Goal: Task Accomplishment & Management: Complete application form

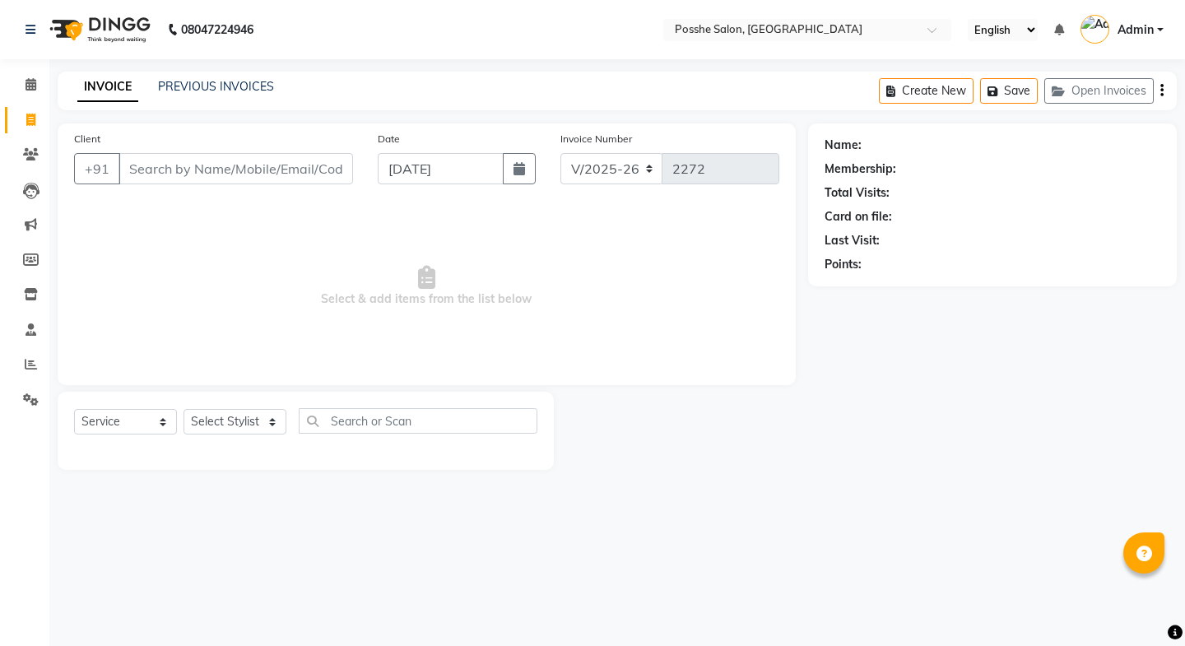
select select "6052"
select select "service"
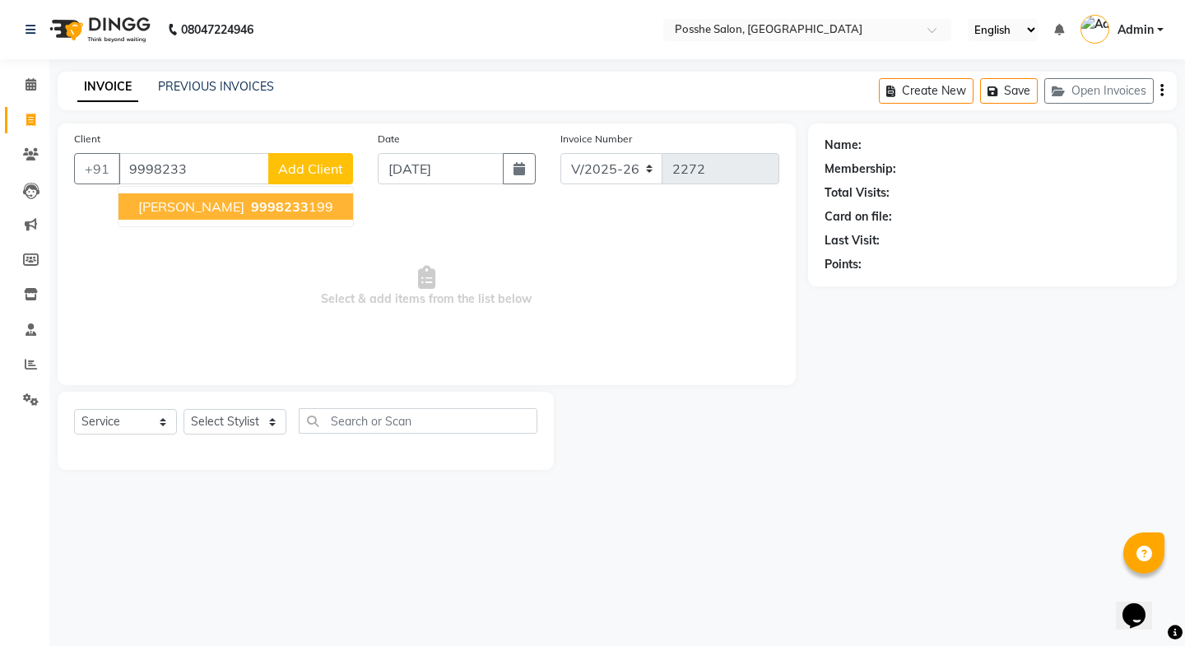
click at [156, 199] on span "[PERSON_NAME]" at bounding box center [191, 206] width 106 height 16
type input "9998233199"
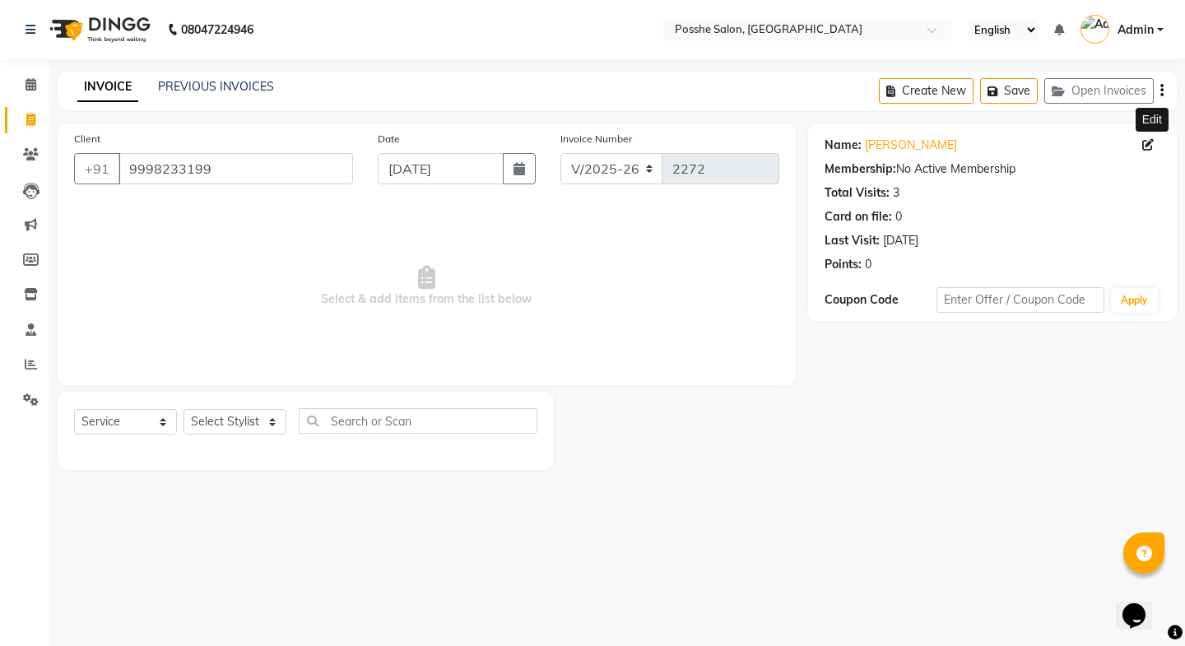
click at [1147, 146] on icon at bounding box center [1148, 145] width 12 height 12
select select "[DEMOGRAPHIC_DATA]"
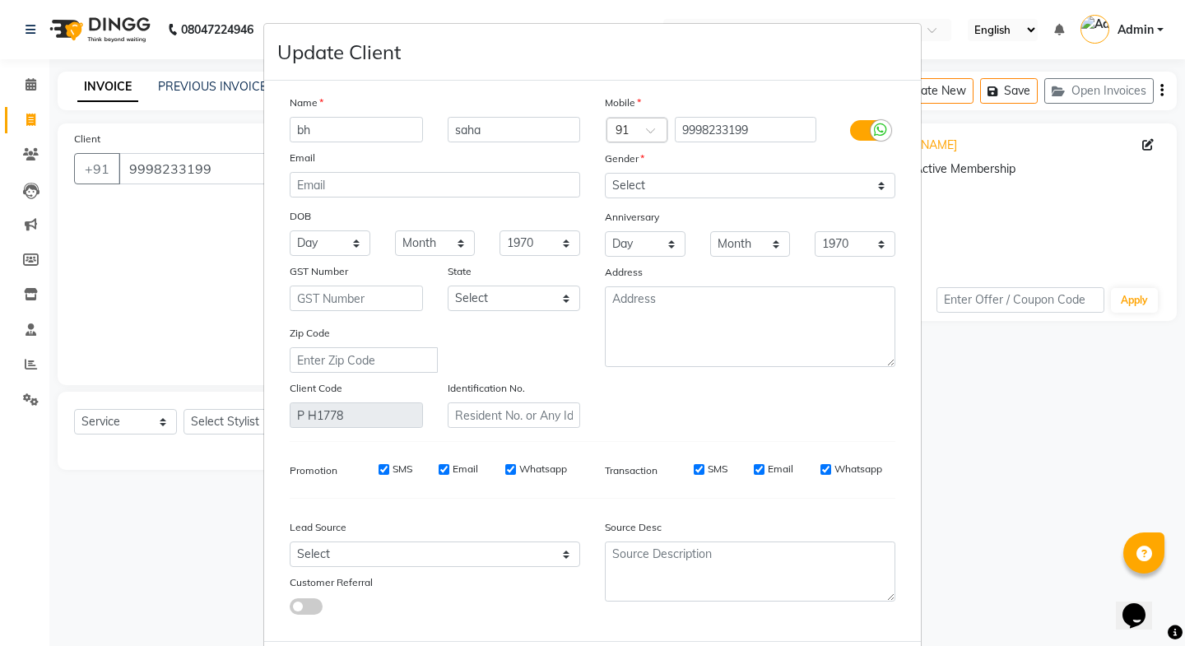
type input "b"
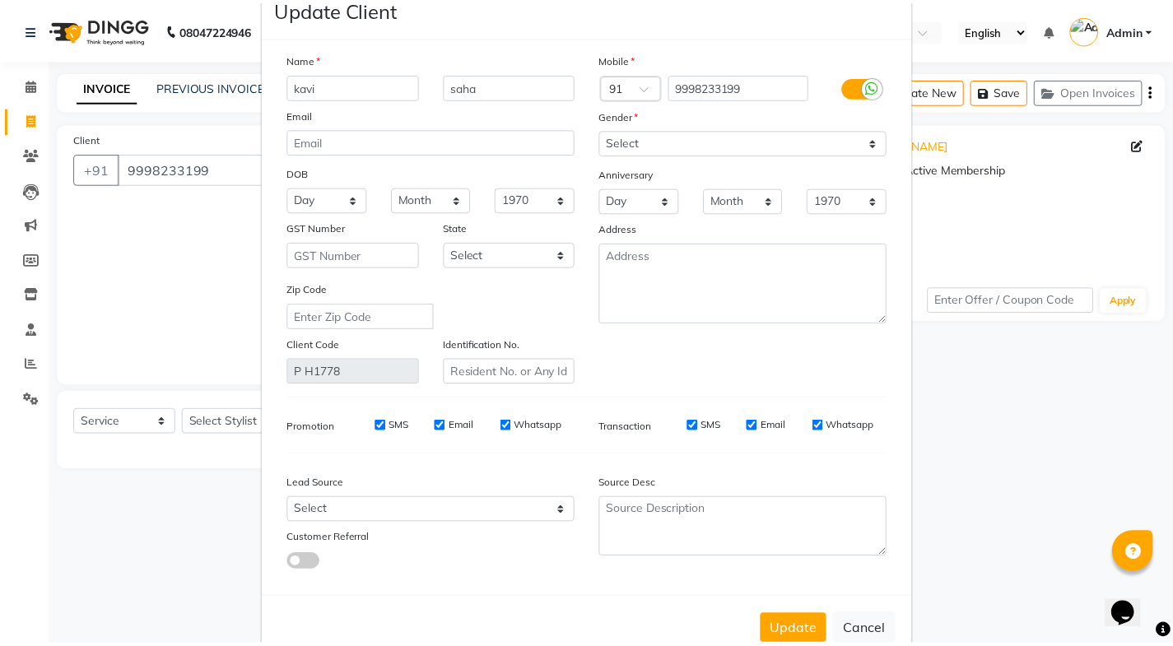
scroll to position [84, 0]
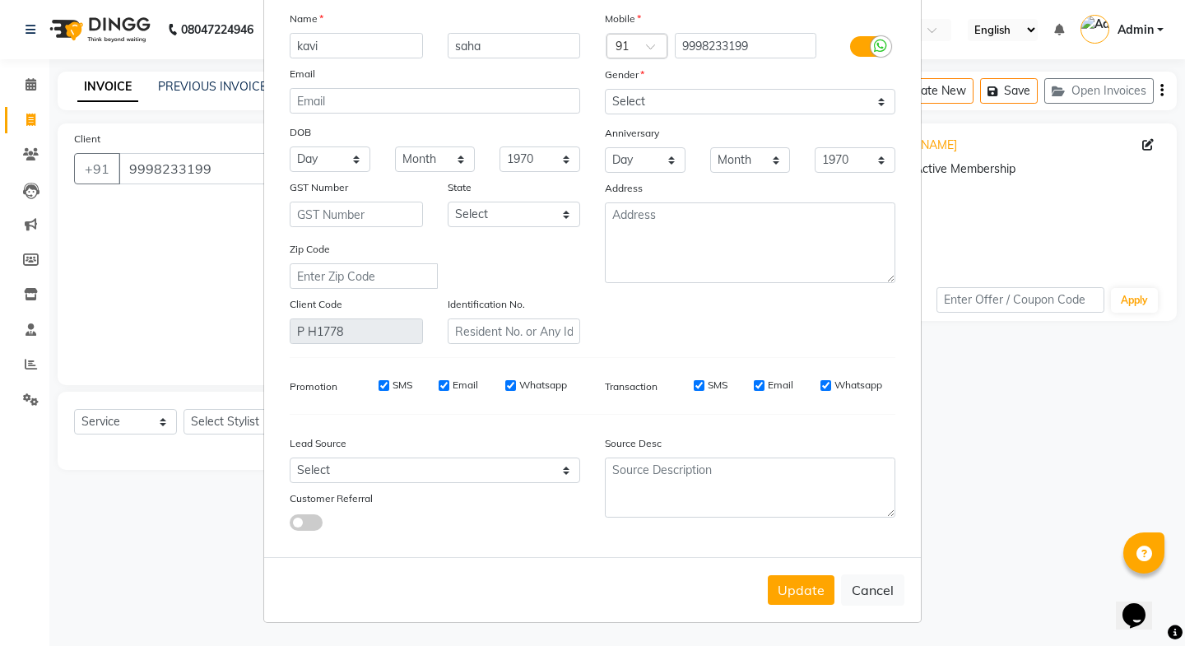
type input "kavi"
drag, startPoint x: 708, startPoint y: 98, endPoint x: 708, endPoint y: 115, distance: 17.3
click at [708, 98] on select "Select [DEMOGRAPHIC_DATA] [DEMOGRAPHIC_DATA] Other Prefer Not To Say" at bounding box center [750, 102] width 291 height 26
select select "[DEMOGRAPHIC_DATA]"
click at [605, 89] on select "Select [DEMOGRAPHIC_DATA] [DEMOGRAPHIC_DATA] Other Prefer Not To Say" at bounding box center [750, 102] width 291 height 26
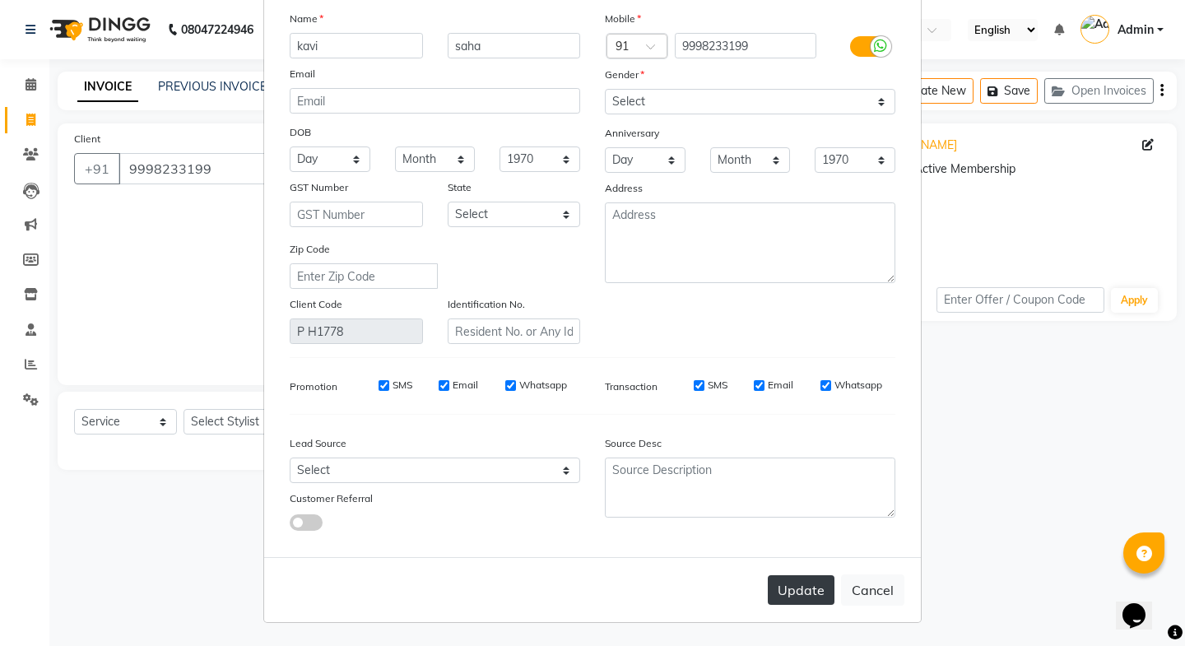
click at [792, 593] on button "Update" at bounding box center [801, 590] width 67 height 30
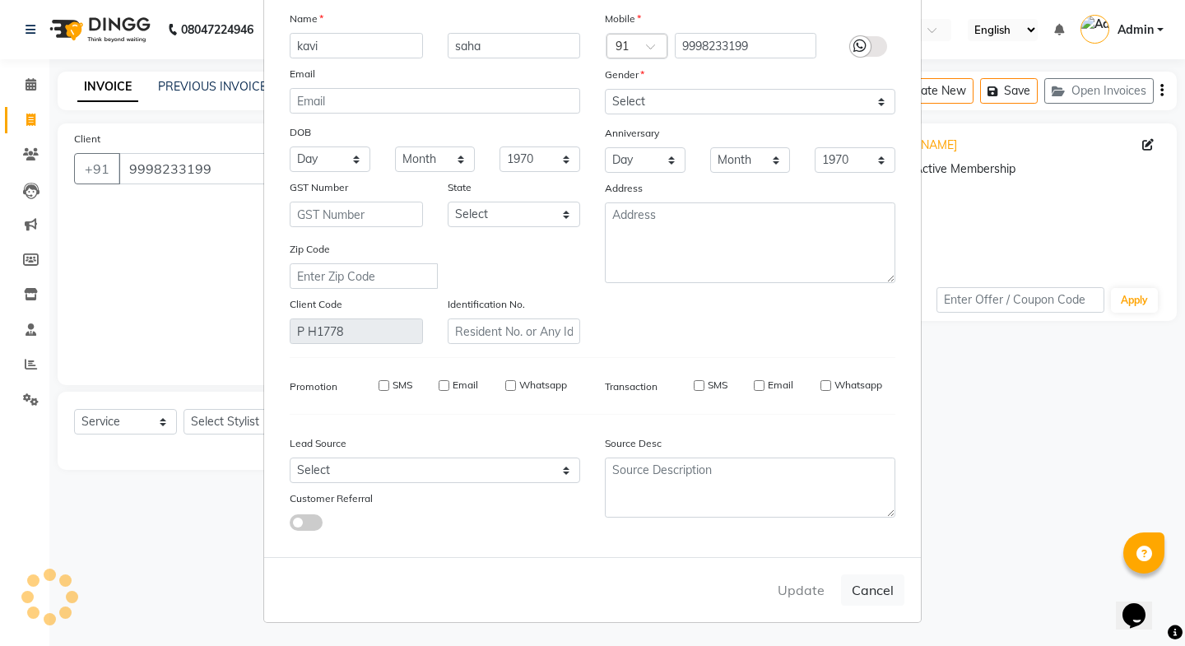
select select
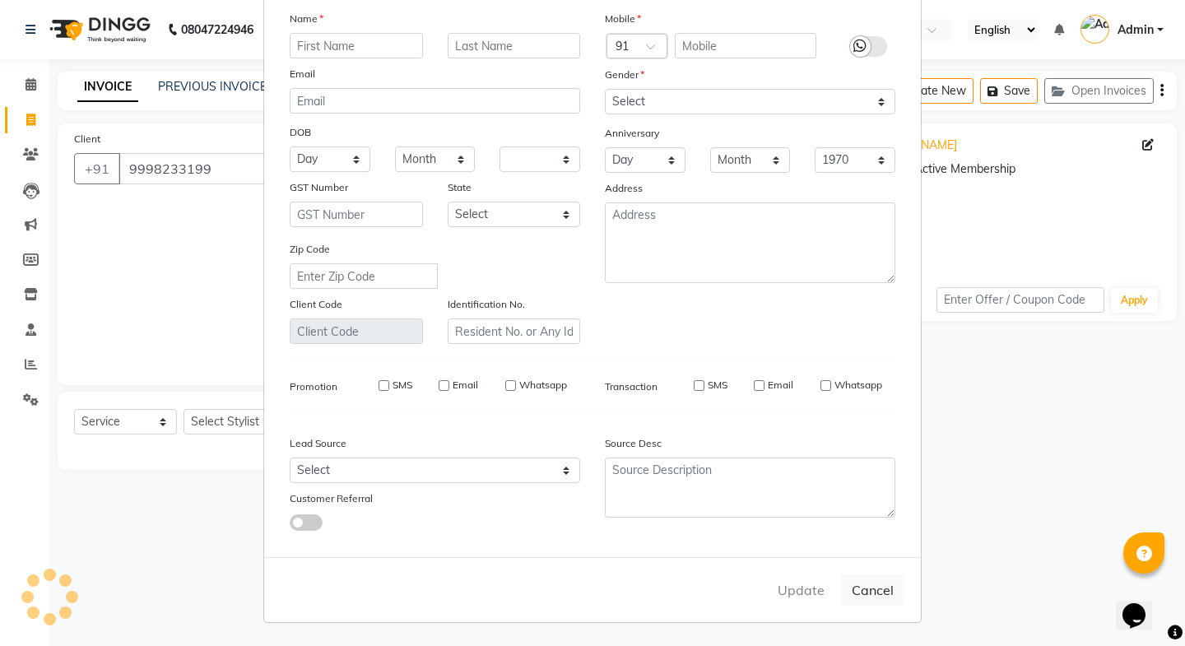
select select
checkbox input "false"
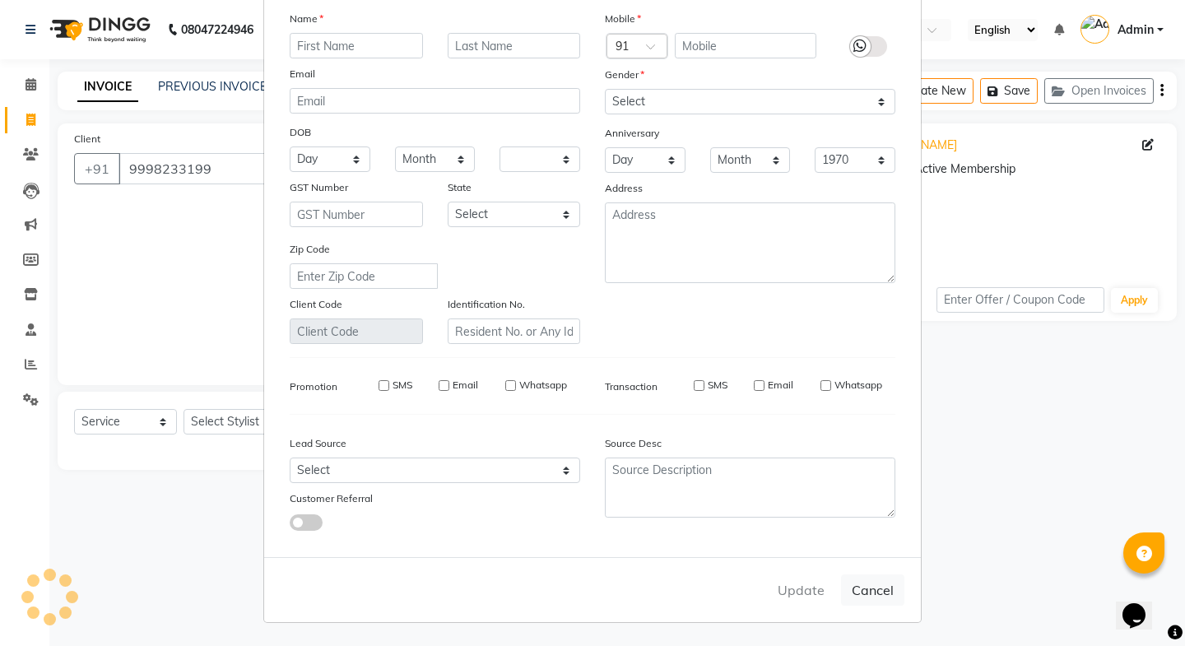
checkbox input "false"
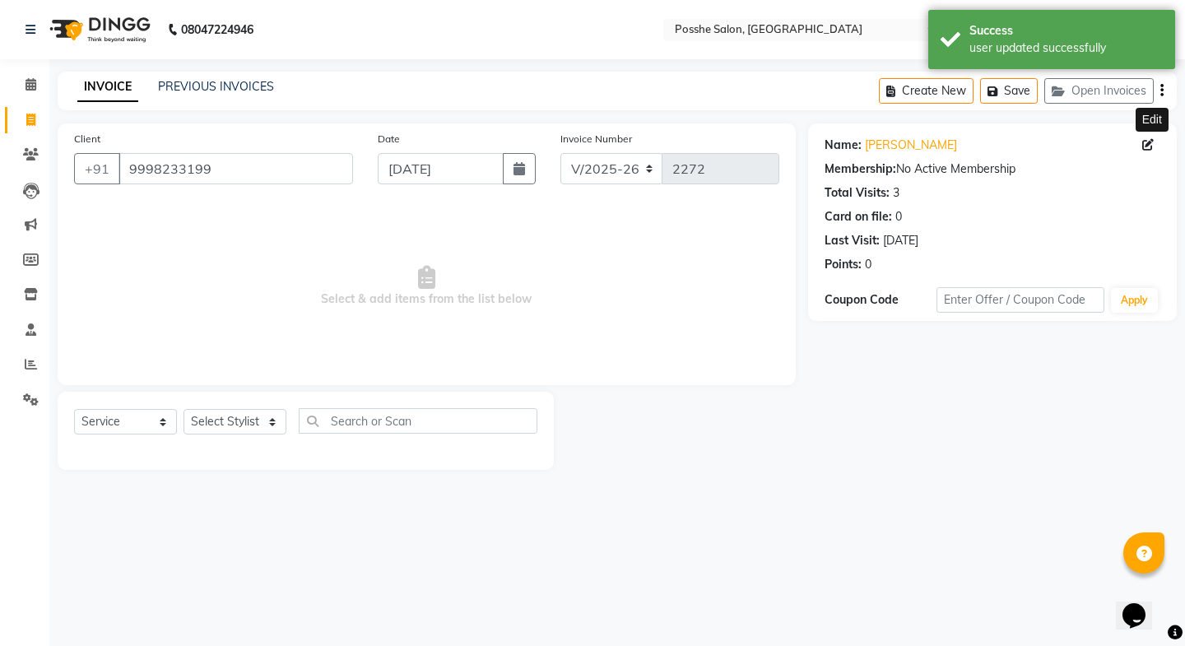
drag, startPoint x: 265, startPoint y: 435, endPoint x: 252, endPoint y: 445, distance: 16.5
click at [263, 435] on div "Select Service Product Membership Package Voucher Prepaid Gift Card Select Styl…" at bounding box center [305, 427] width 463 height 39
click at [225, 411] on select "Select Stylist [PERSON_NAME] Mali [PERSON_NAME] Posshe for products [PERSON_NAM…" at bounding box center [235, 422] width 103 height 26
click at [184, 409] on select "Select Stylist [PERSON_NAME] Mali [PERSON_NAME] Posshe for products [PERSON_NAM…" at bounding box center [235, 422] width 103 height 26
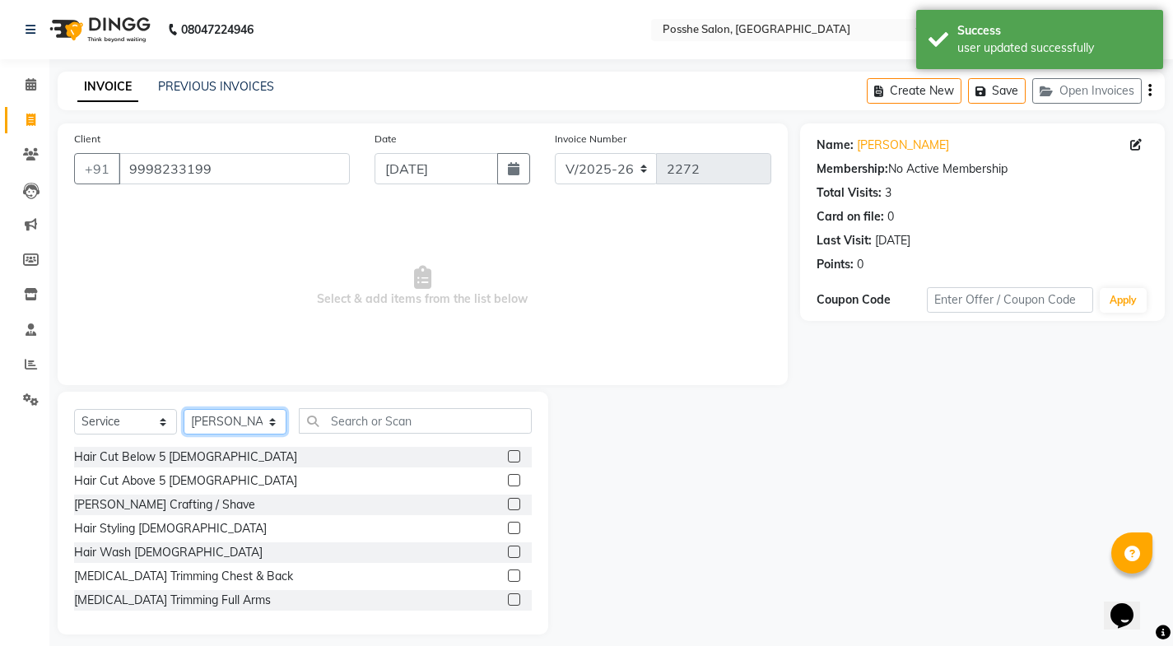
click at [254, 424] on select "Select Stylist [PERSON_NAME] Mali [PERSON_NAME] Posshe for products [PERSON_NAM…" at bounding box center [235, 422] width 103 height 26
select select "84524"
click at [184, 409] on select "Select Stylist [PERSON_NAME] Mali [PERSON_NAME] Posshe for products [PERSON_NAM…" at bounding box center [235, 422] width 103 height 26
click at [331, 421] on input "text" at bounding box center [415, 421] width 233 height 26
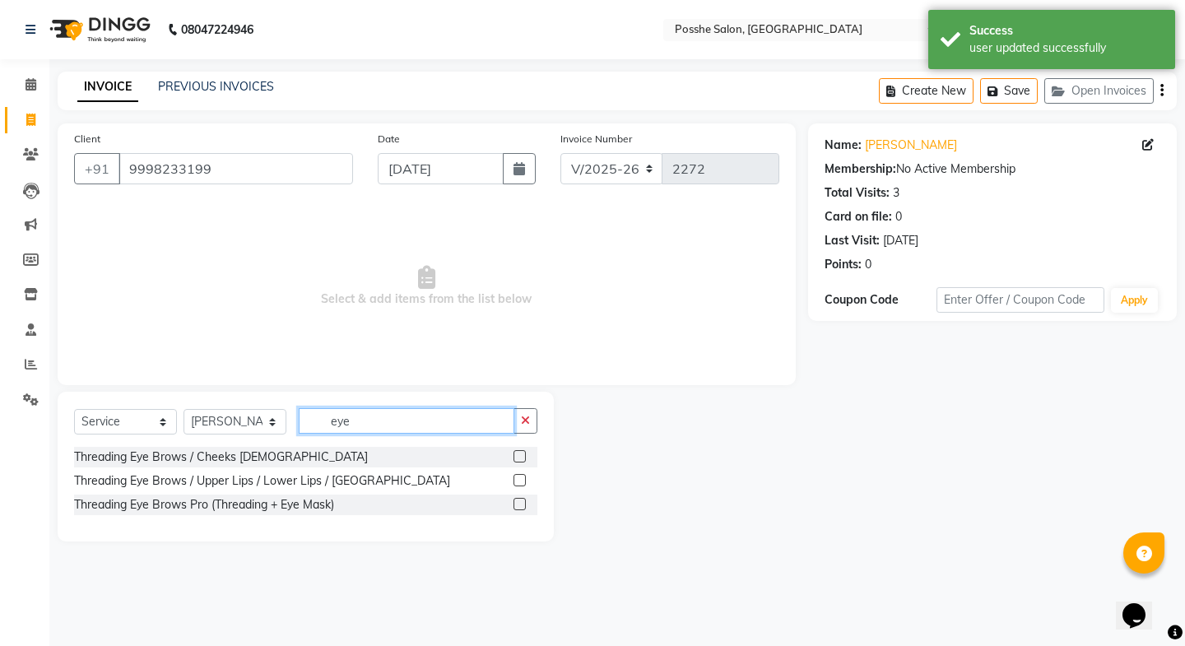
type input "eye"
click at [523, 477] on label at bounding box center [520, 480] width 12 height 12
click at [523, 477] on input "checkbox" at bounding box center [519, 481] width 11 height 11
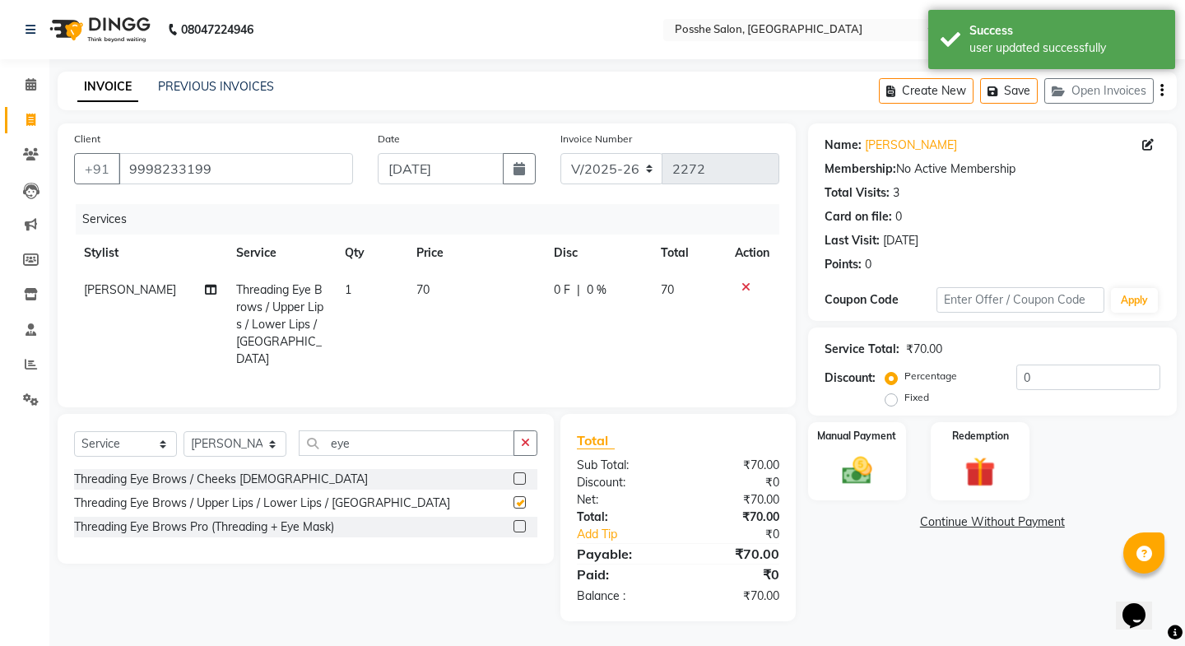
checkbox input "false"
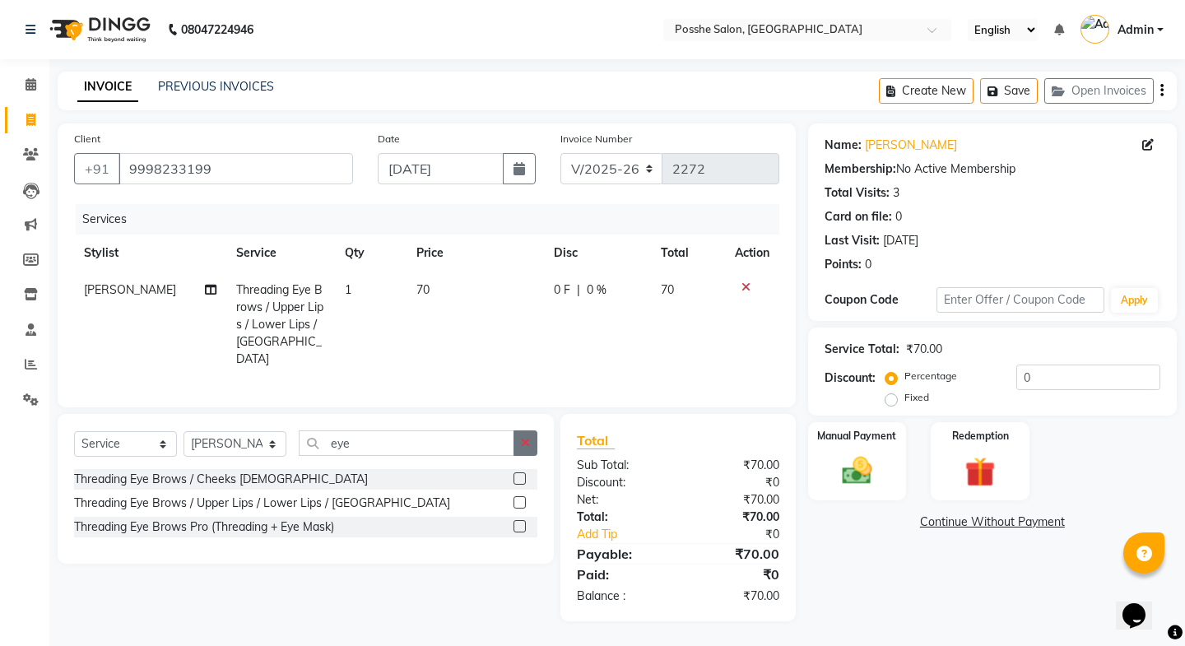
click at [522, 436] on button "button" at bounding box center [526, 443] width 24 height 26
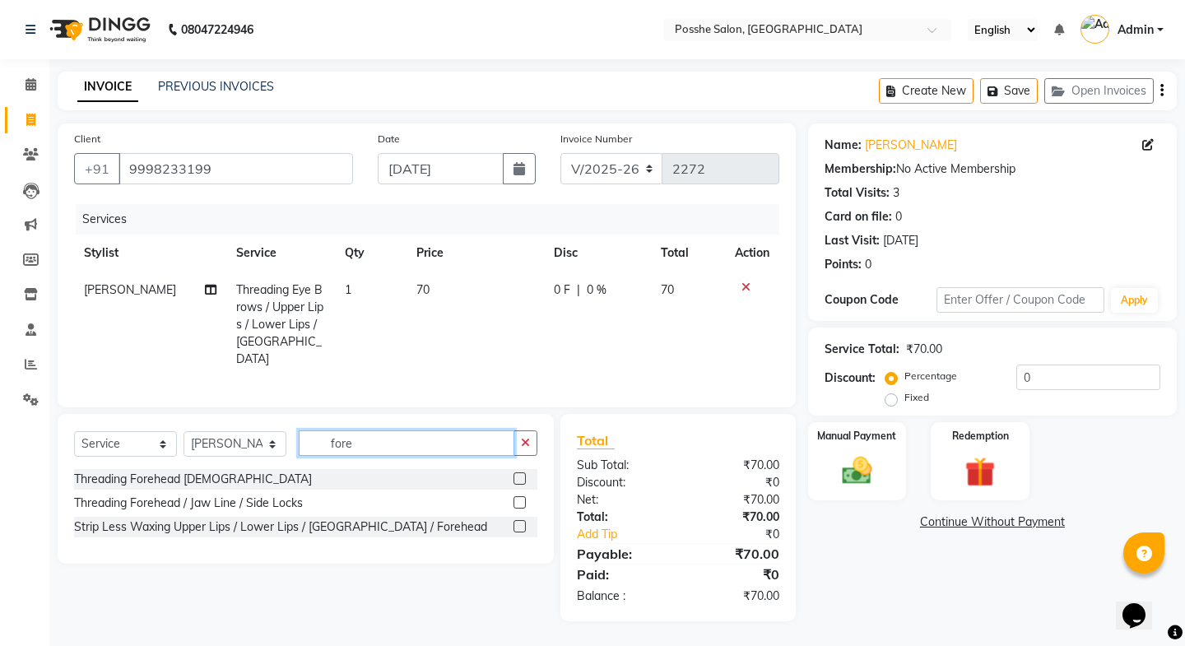
type input "fore"
click at [516, 496] on label at bounding box center [520, 502] width 12 height 12
click at [516, 498] on input "checkbox" at bounding box center [519, 503] width 11 height 11
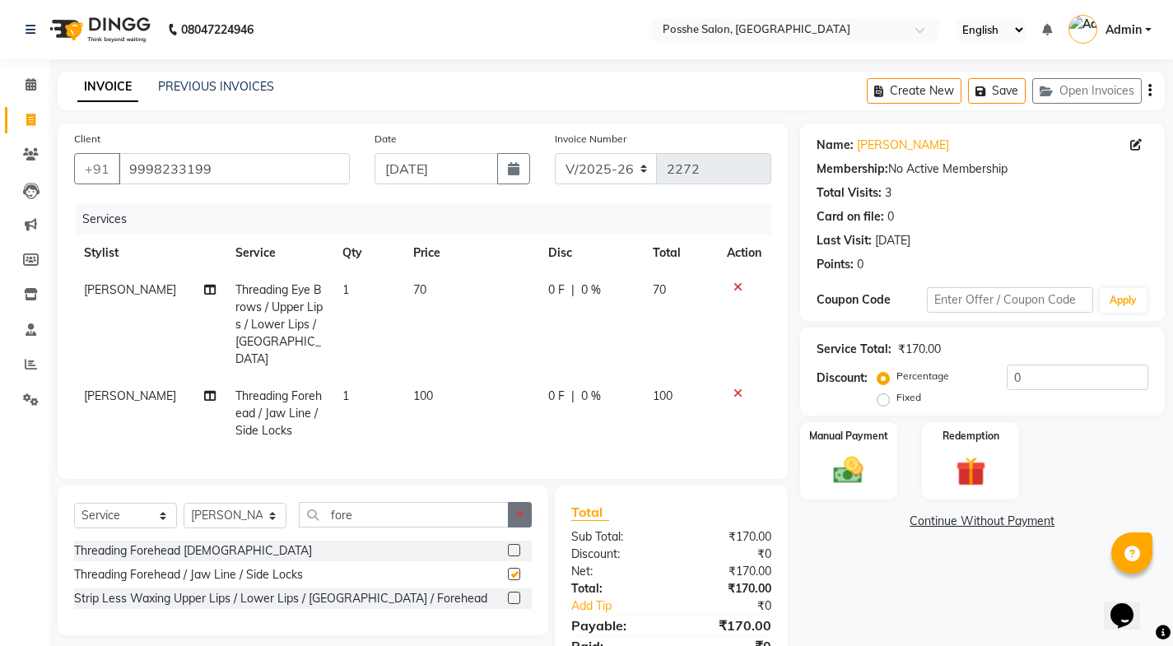
checkbox input "false"
click at [517, 517] on button "button" at bounding box center [520, 515] width 24 height 26
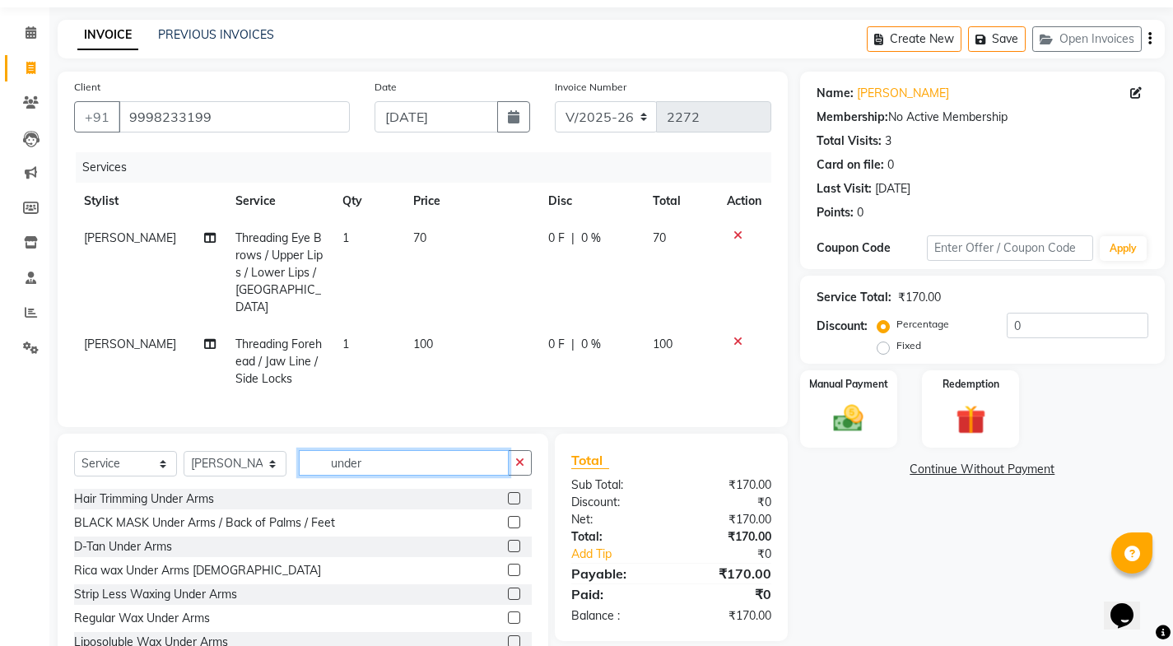
scroll to position [102, 0]
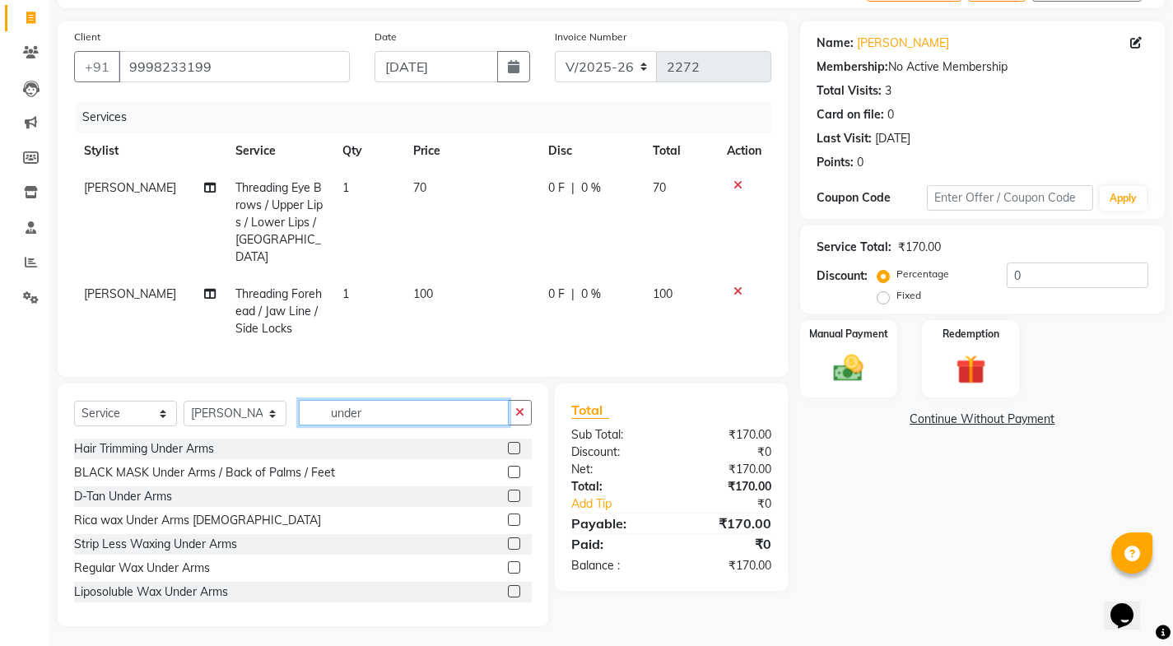
type input "under"
click at [508, 585] on label at bounding box center [514, 591] width 12 height 12
click at [508, 587] on input "checkbox" at bounding box center [513, 592] width 11 height 11
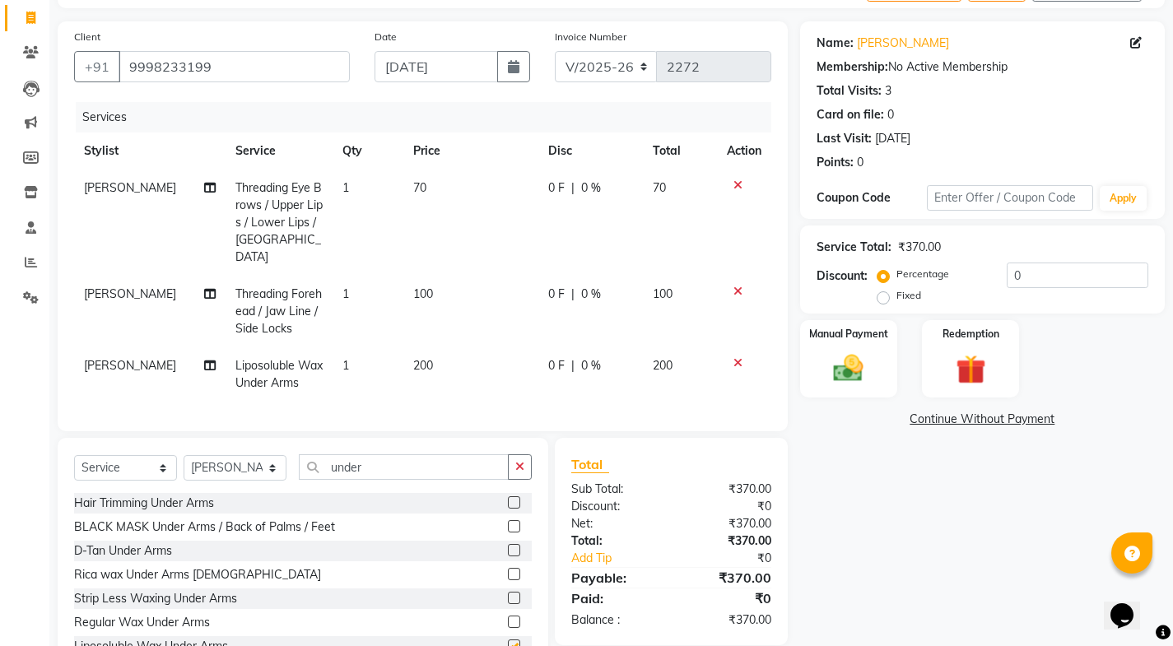
checkbox input "false"
click at [814, 362] on div "Manual Payment" at bounding box center [848, 359] width 101 height 81
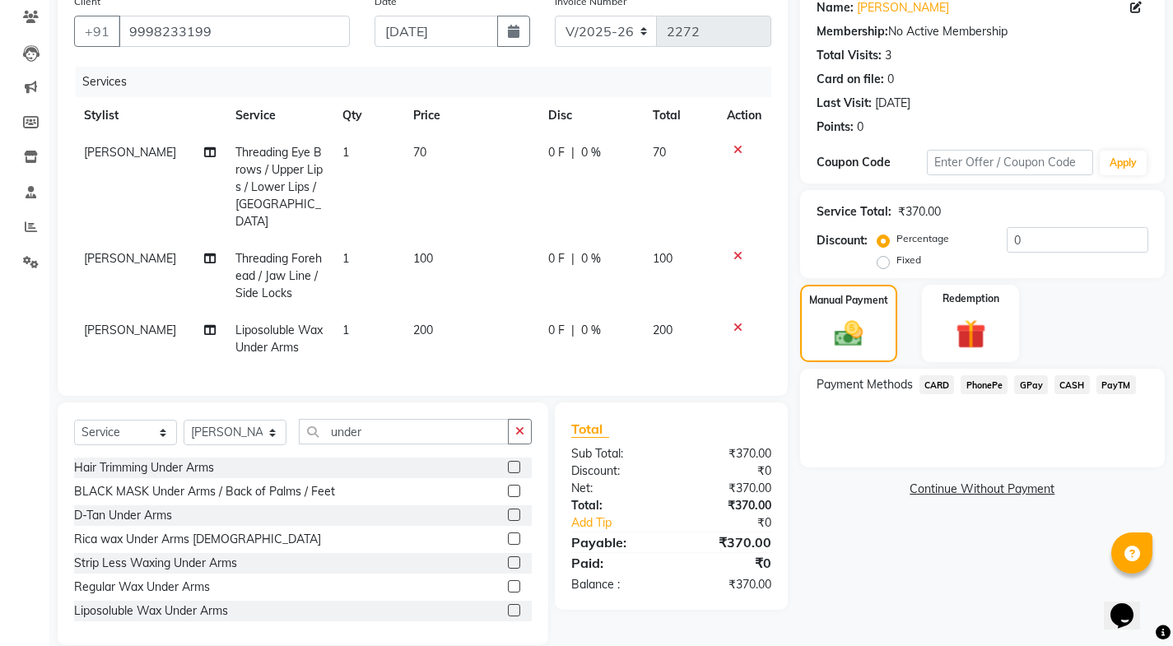
scroll to position [156, 0]
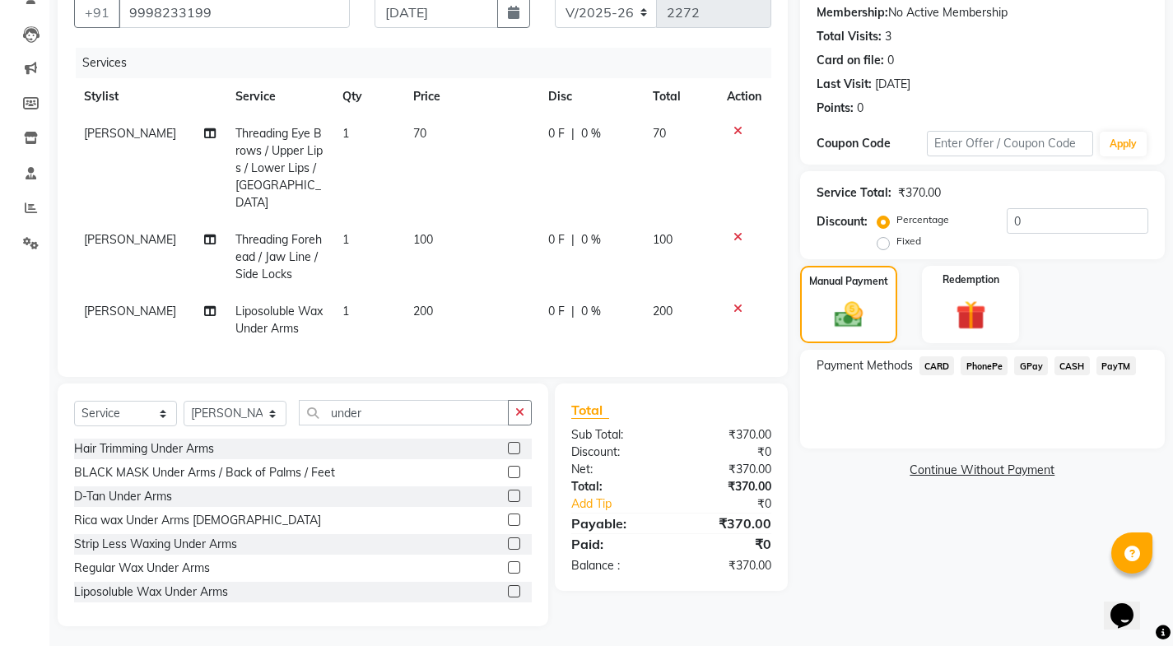
click at [1105, 370] on span "PayTM" at bounding box center [1116, 365] width 40 height 19
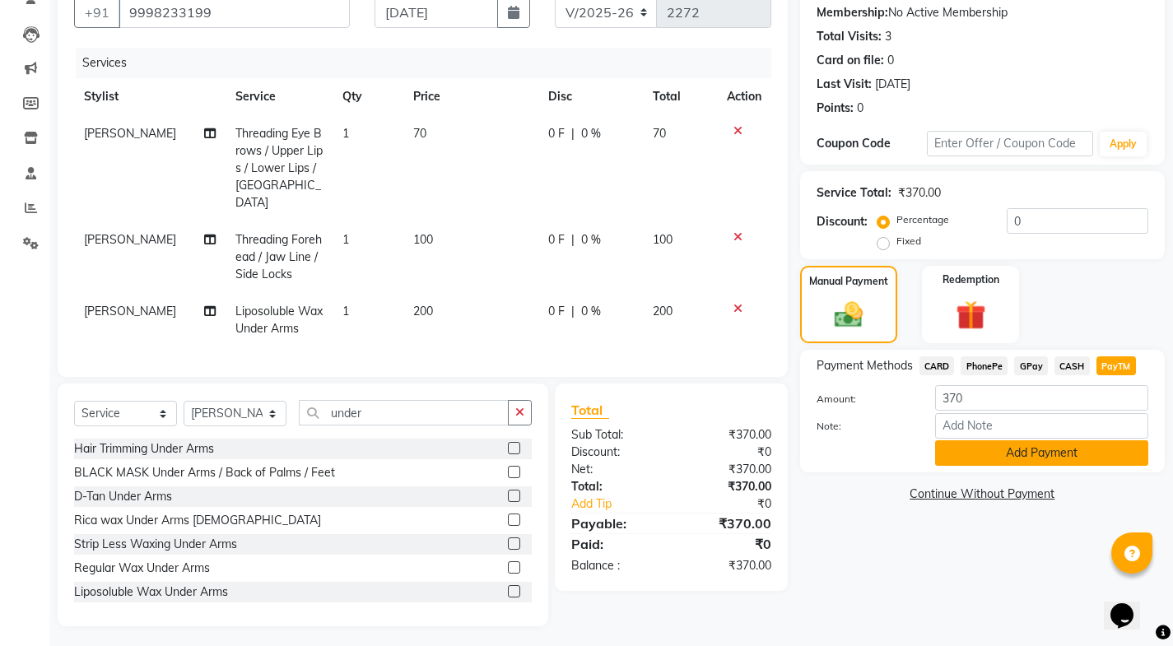
click at [1086, 461] on button "Add Payment" at bounding box center [1041, 453] width 213 height 26
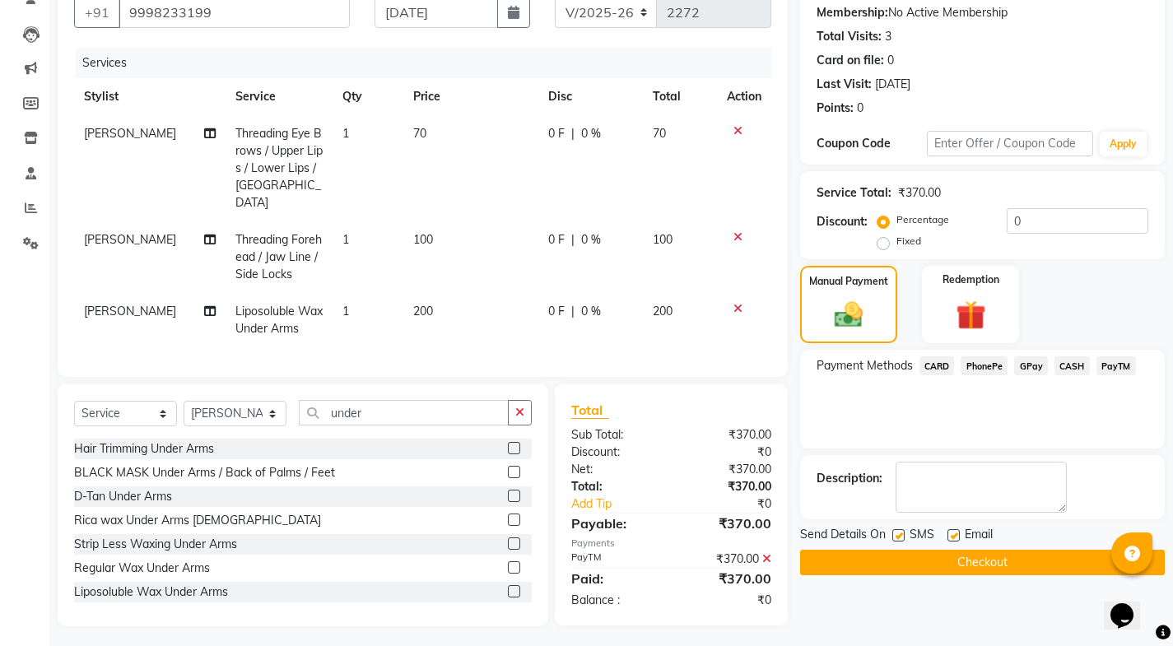
click at [953, 540] on label at bounding box center [953, 535] width 12 height 12
click at [953, 540] on input "checkbox" at bounding box center [952, 536] width 11 height 11
checkbox input "false"
click at [899, 537] on label at bounding box center [898, 535] width 12 height 12
click at [899, 537] on input "checkbox" at bounding box center [897, 536] width 11 height 11
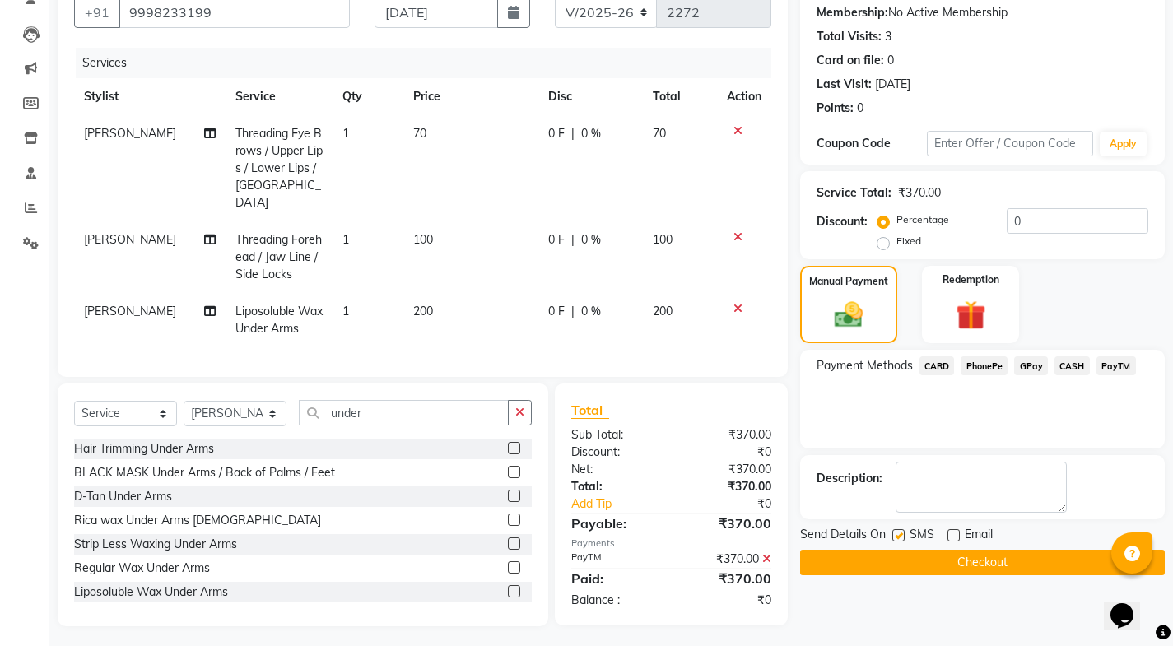
checkbox input "false"
click at [906, 556] on button "Checkout" at bounding box center [982, 563] width 365 height 26
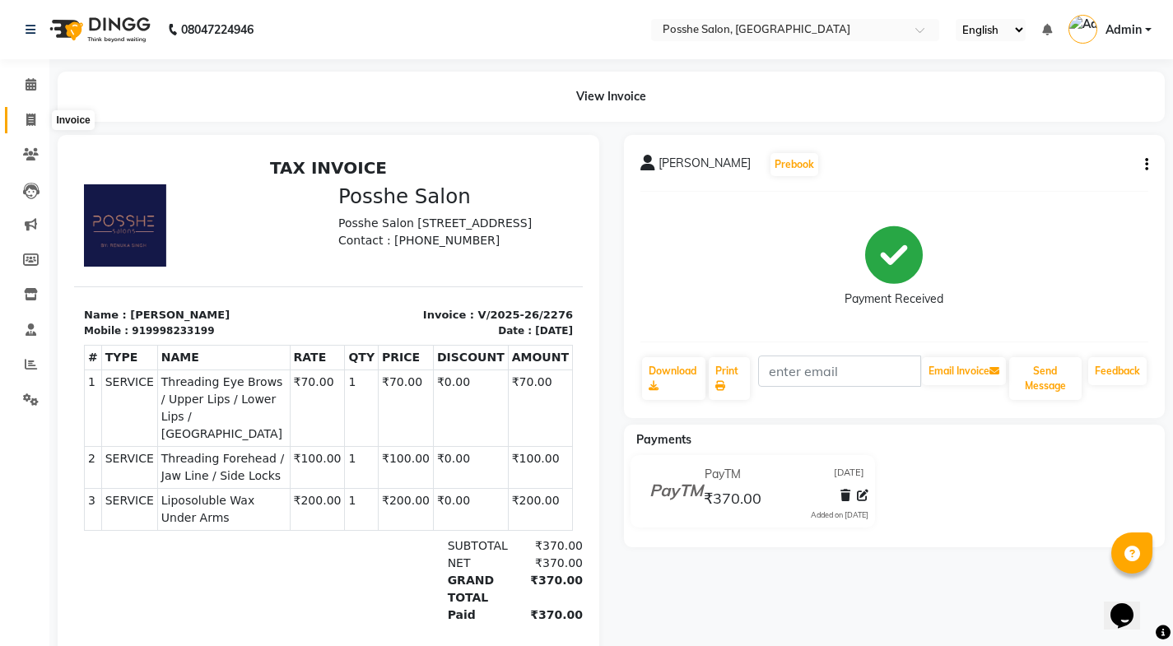
click at [35, 114] on icon at bounding box center [30, 120] width 9 height 12
select select "service"
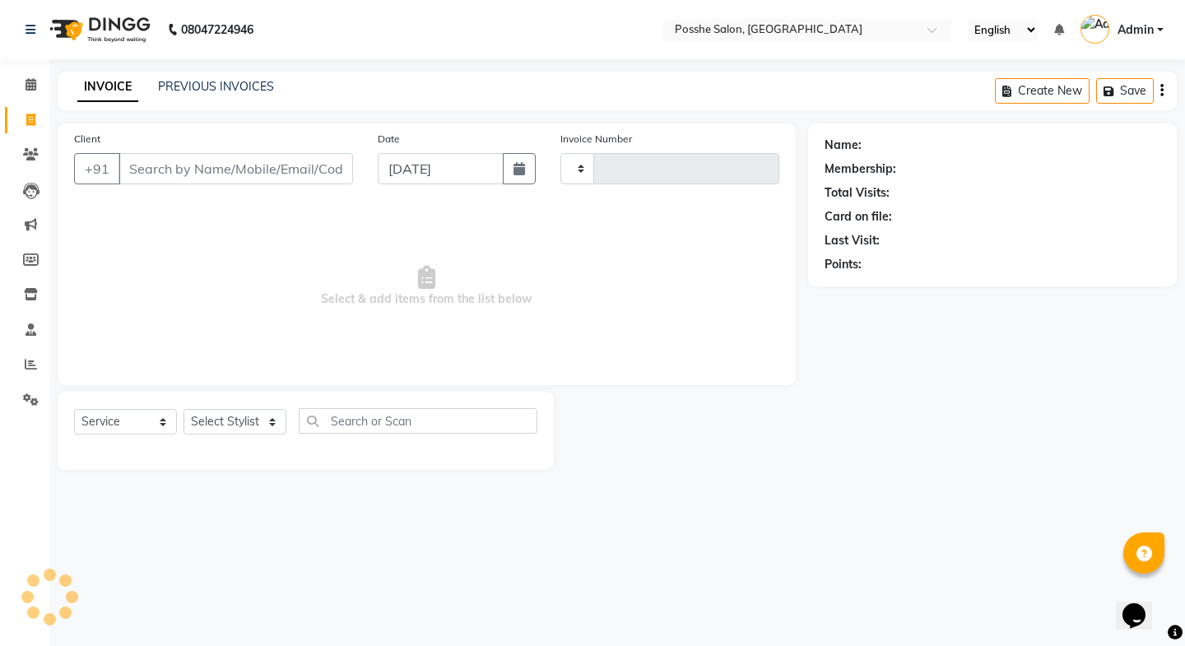
type input "2277"
select select "6052"
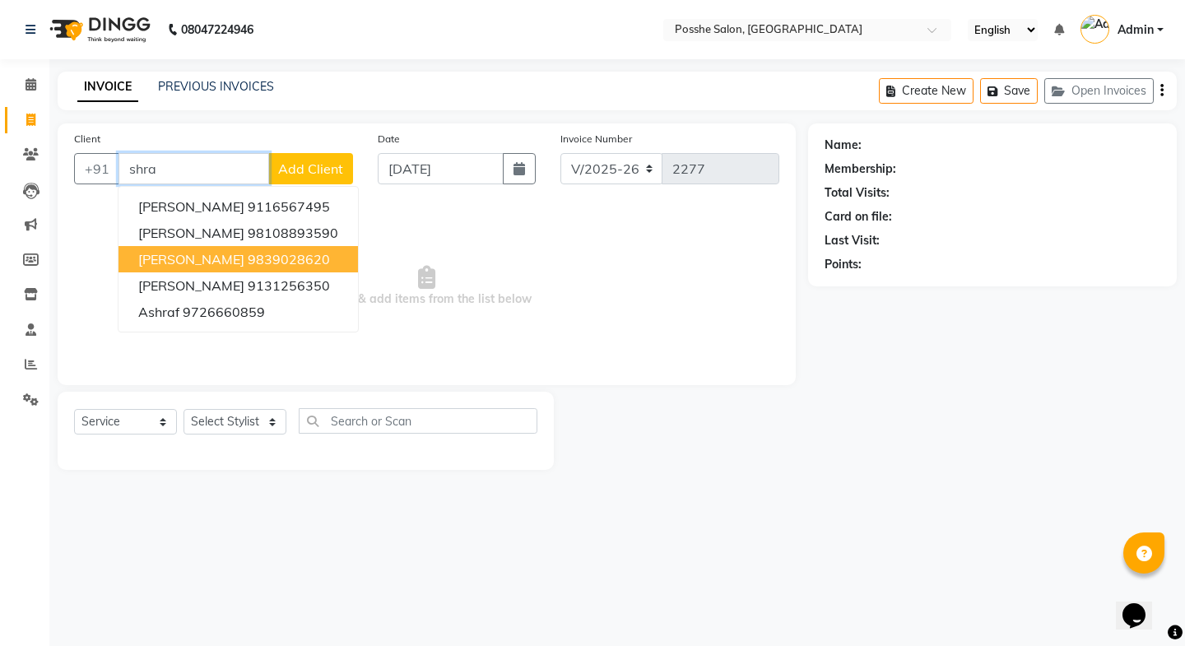
click at [248, 254] on ngb-highlight "9839028620" at bounding box center [289, 259] width 82 height 16
type input "9839028620"
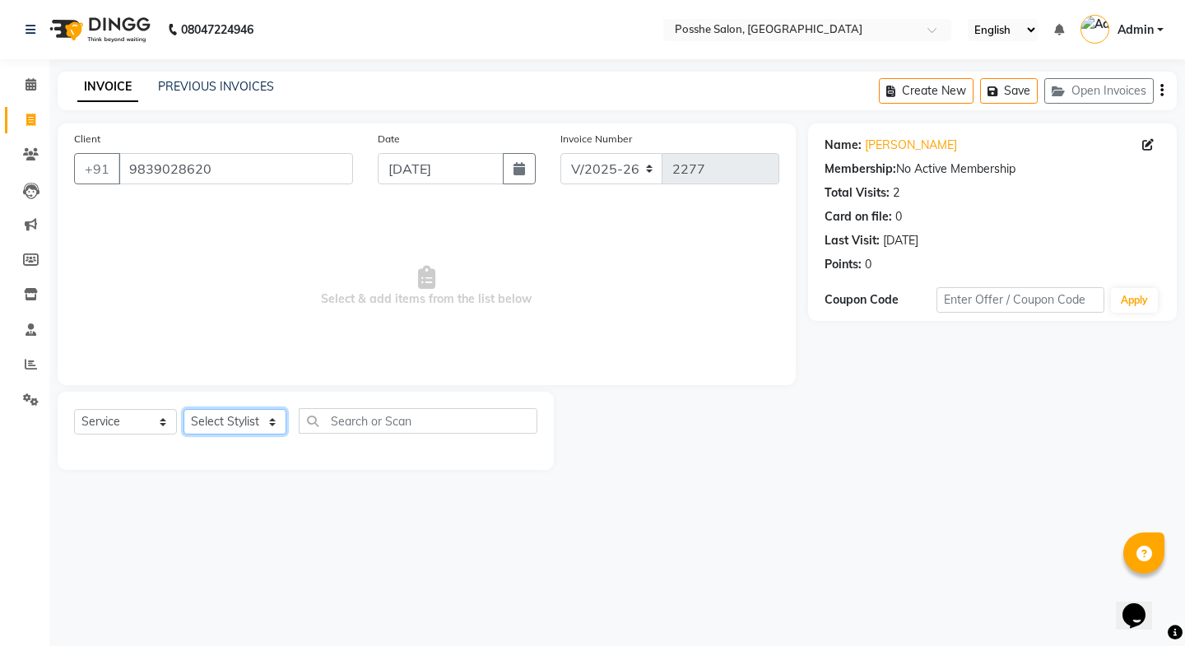
click at [245, 435] on select "Select Stylist [PERSON_NAME] Mali [PERSON_NAME] Posshe for products [PERSON_NAM…" at bounding box center [235, 422] width 103 height 26
select select "43693"
click at [184, 409] on select "Select Stylist [PERSON_NAME] Mali [PERSON_NAME] Posshe for products [PERSON_NAM…" at bounding box center [235, 422] width 103 height 26
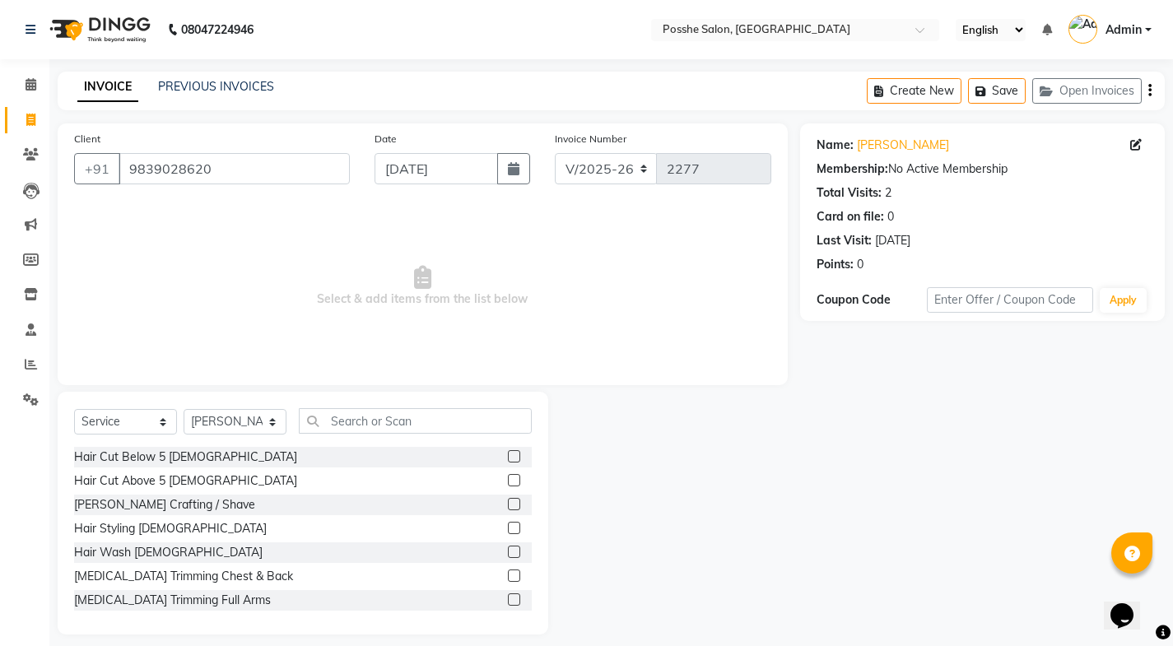
click at [508, 456] on label at bounding box center [514, 456] width 12 height 12
click at [508, 456] on input "checkbox" at bounding box center [513, 457] width 11 height 11
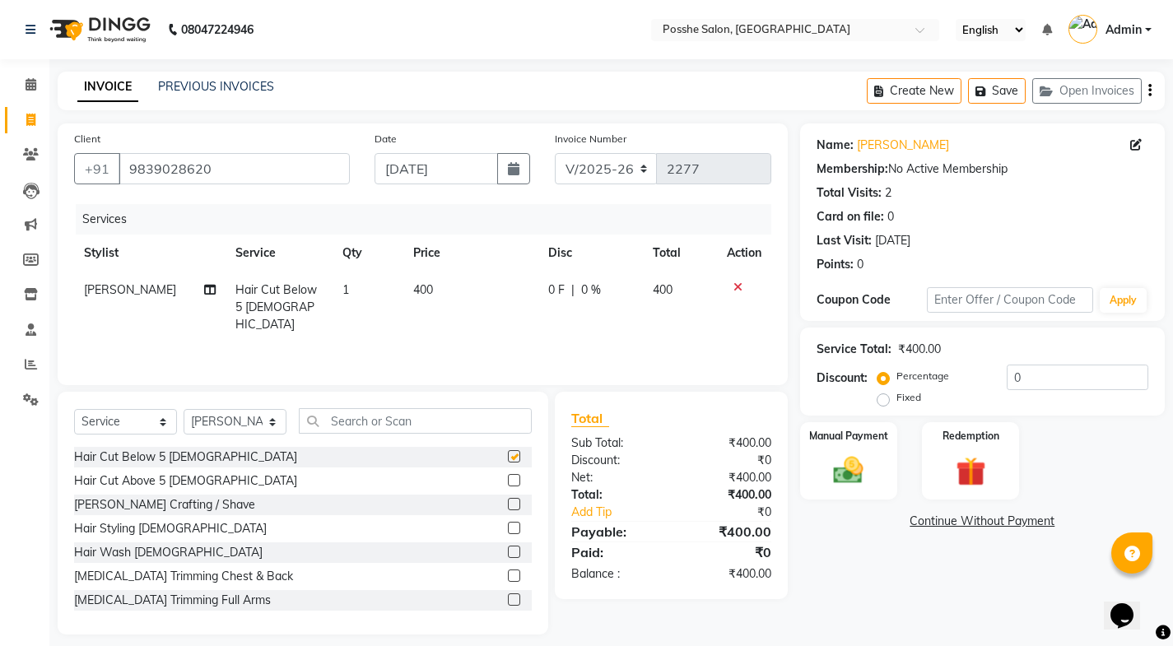
checkbox input "false"
click at [851, 469] on img at bounding box center [848, 470] width 50 height 35
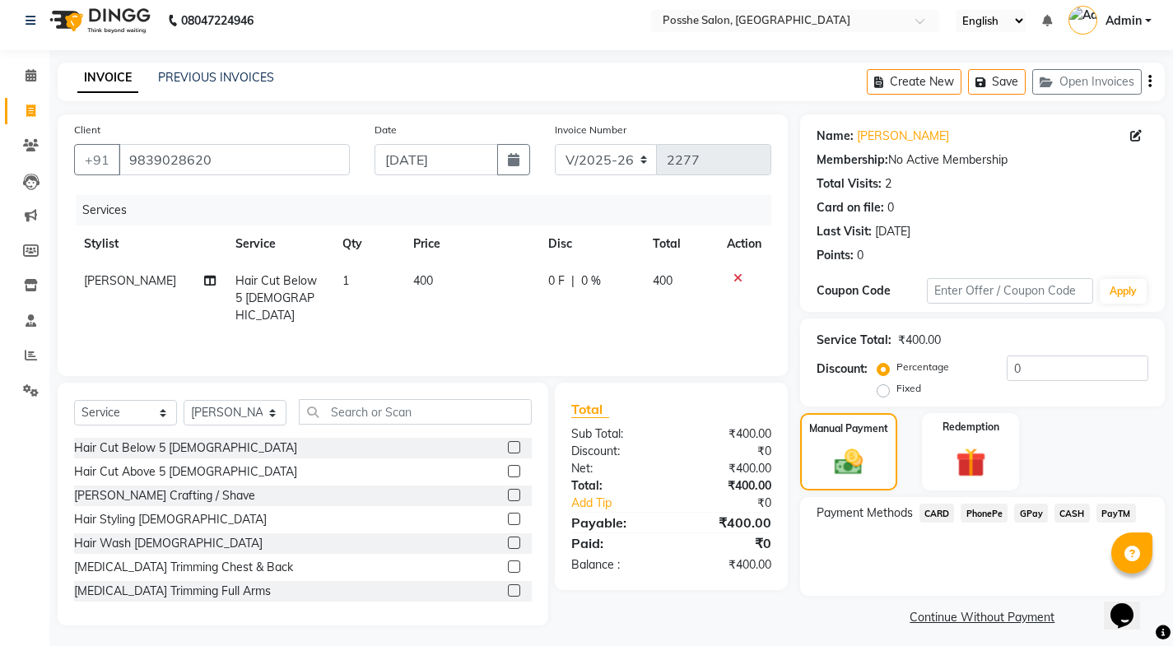
scroll to position [17, 0]
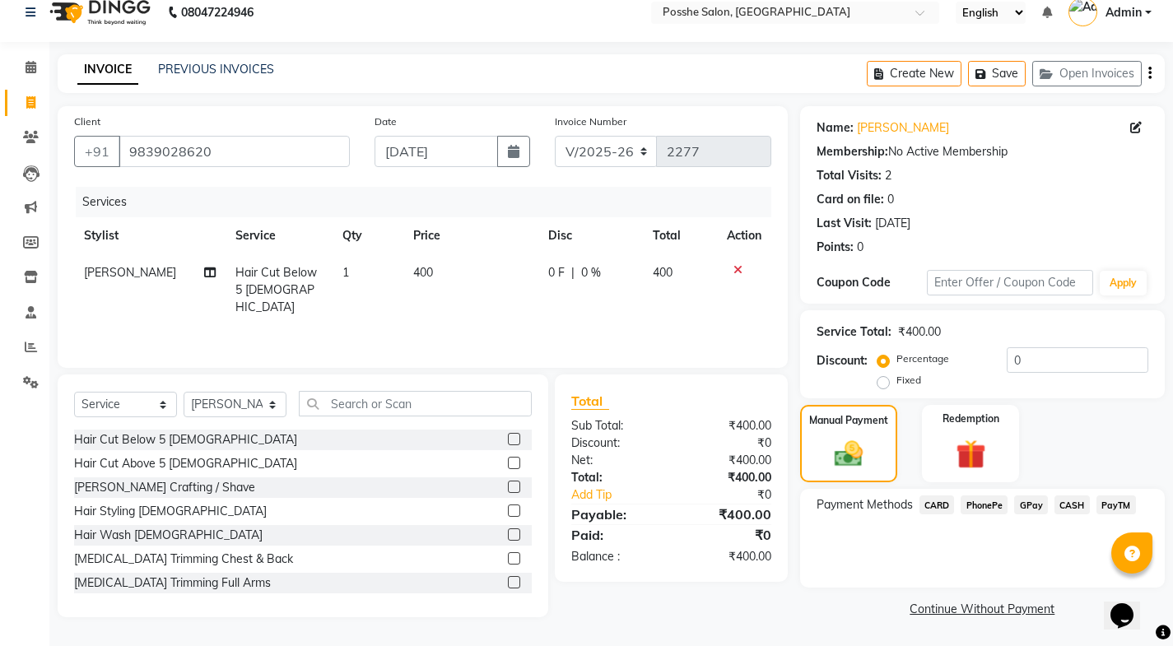
click at [1123, 505] on span "PayTM" at bounding box center [1116, 504] width 40 height 19
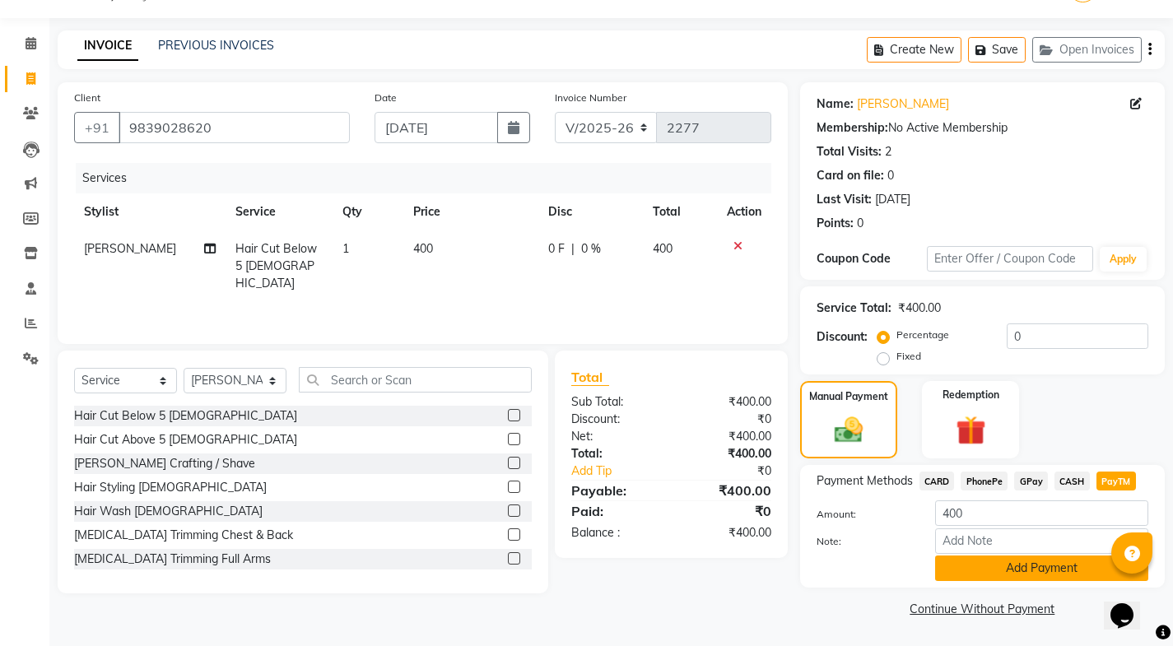
click at [1062, 565] on button "Add Payment" at bounding box center [1041, 569] width 213 height 26
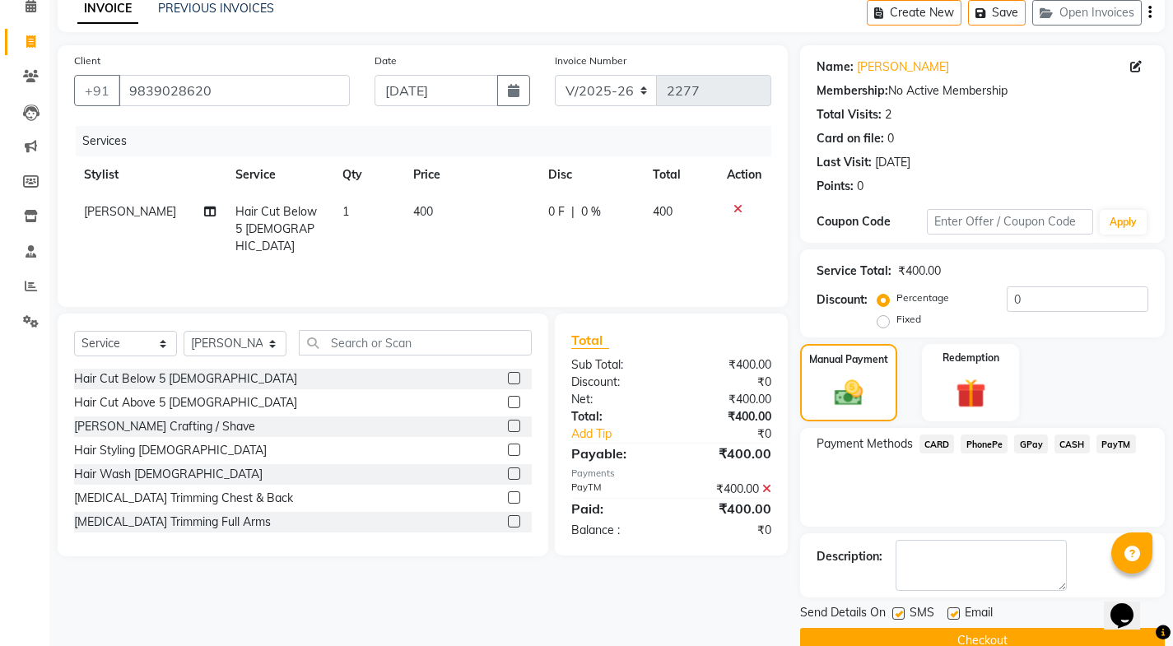
scroll to position [110, 0]
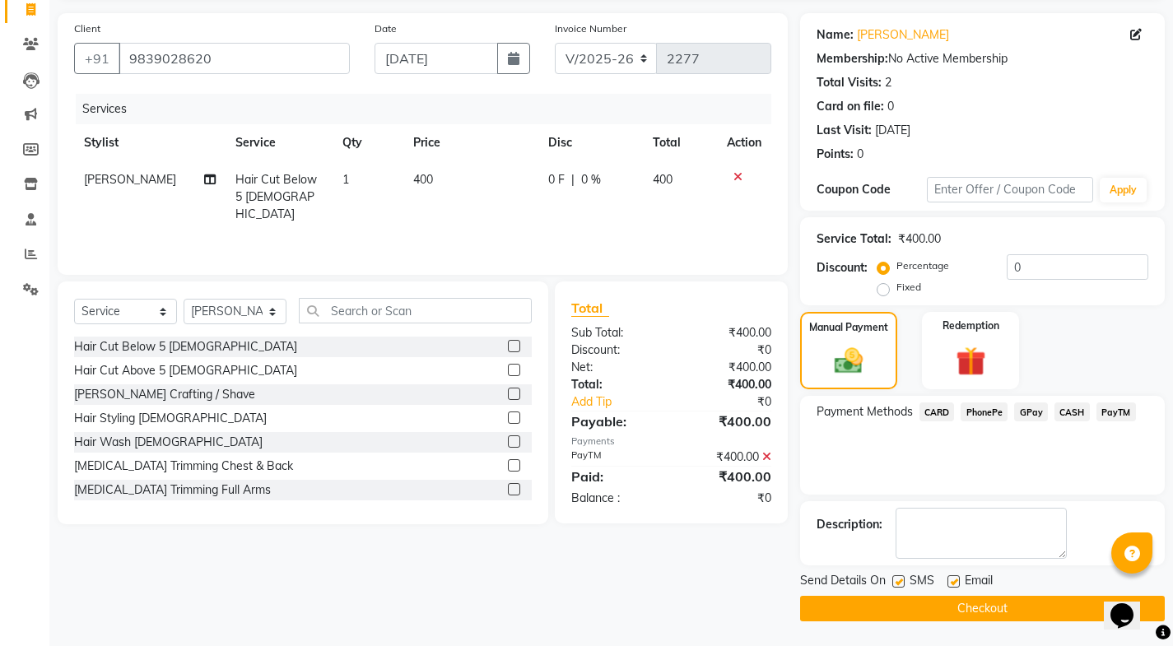
click at [951, 576] on label at bounding box center [953, 581] width 12 height 12
click at [951, 577] on input "checkbox" at bounding box center [952, 582] width 11 height 11
checkbox input "false"
click at [895, 585] on label at bounding box center [898, 581] width 12 height 12
click at [895, 585] on input "checkbox" at bounding box center [897, 582] width 11 height 11
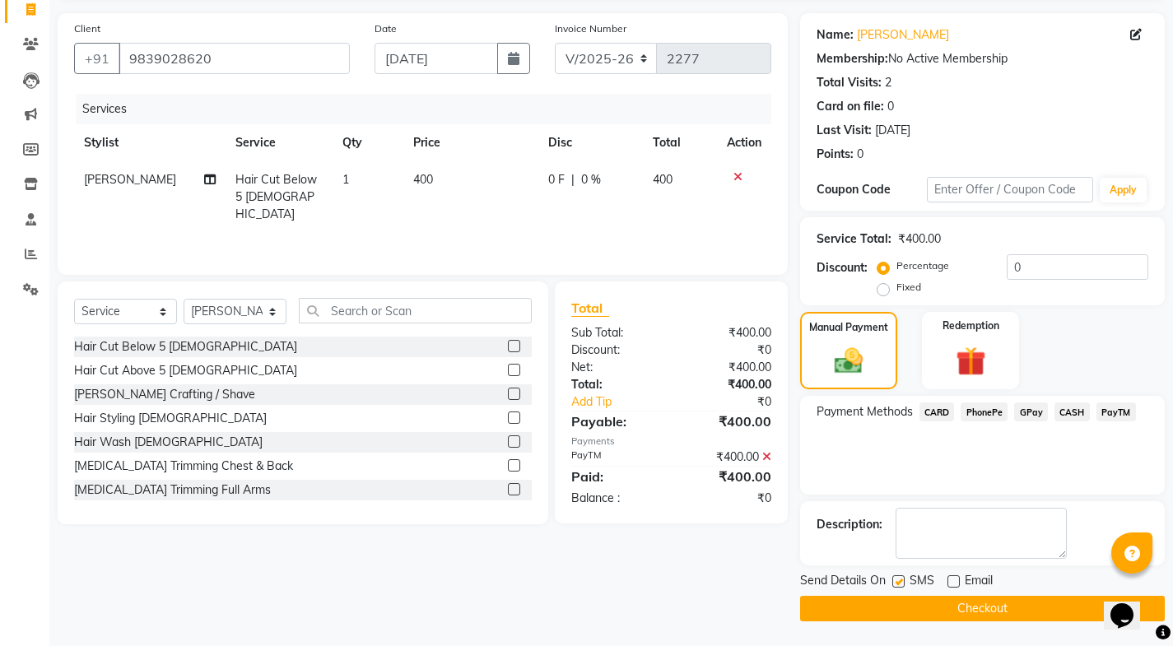
checkbox input "false"
click at [897, 599] on button "Checkout" at bounding box center [982, 609] width 365 height 26
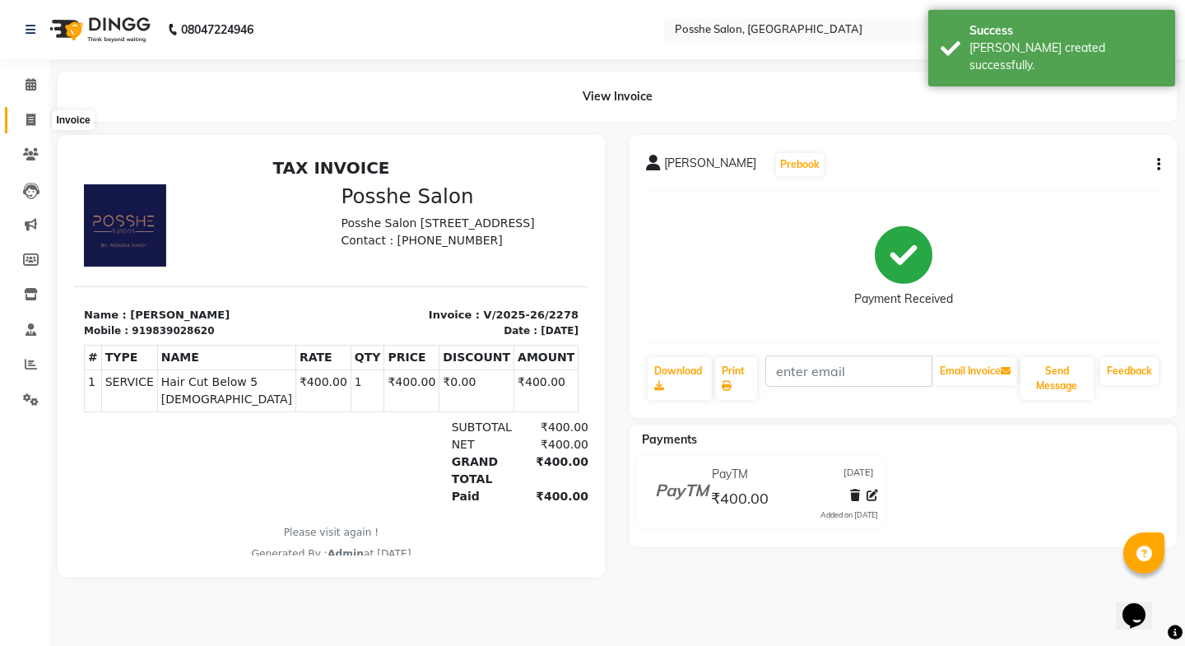
drag, startPoint x: 24, startPoint y: 123, endPoint x: 22, endPoint y: 100, distance: 23.1
click at [24, 123] on span at bounding box center [30, 120] width 29 height 19
select select "service"
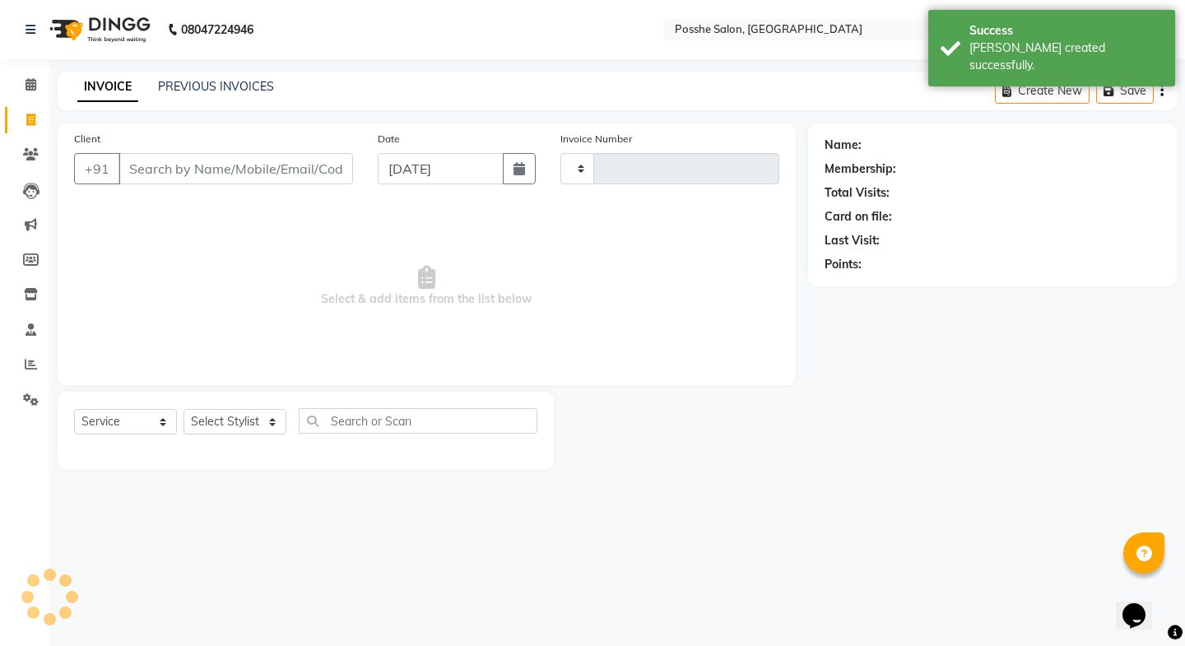
type input "2279"
select select "6052"
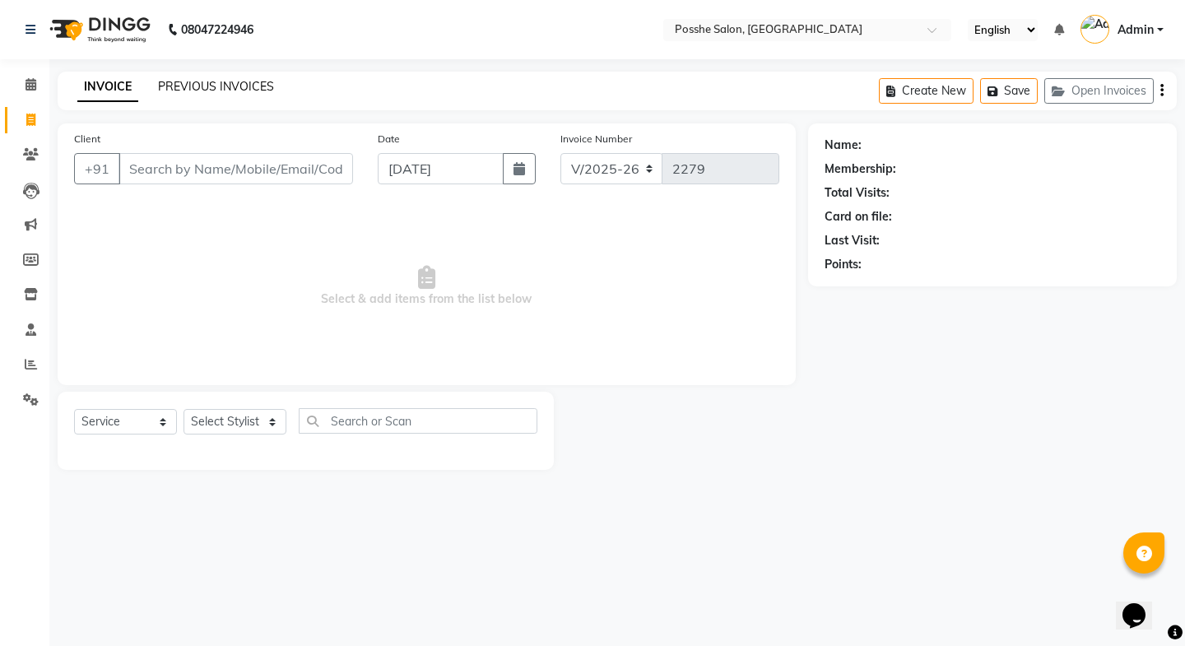
click at [187, 83] on link "PREVIOUS INVOICES" at bounding box center [216, 86] width 116 height 15
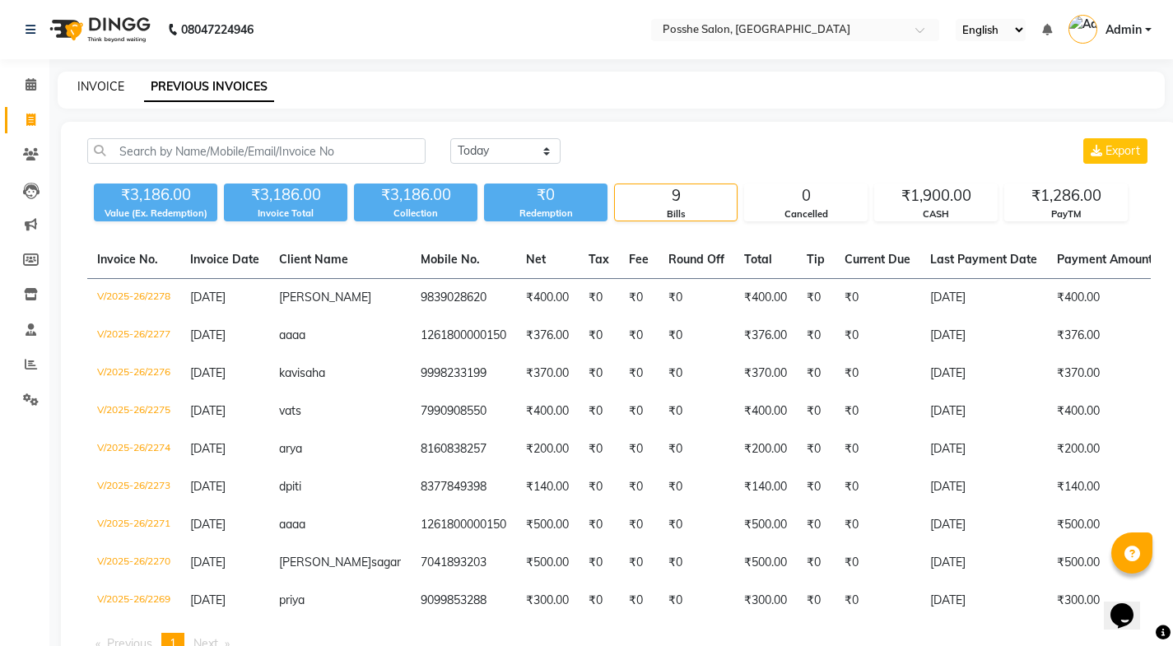
click at [79, 84] on link "INVOICE" at bounding box center [100, 86] width 47 height 15
select select "service"
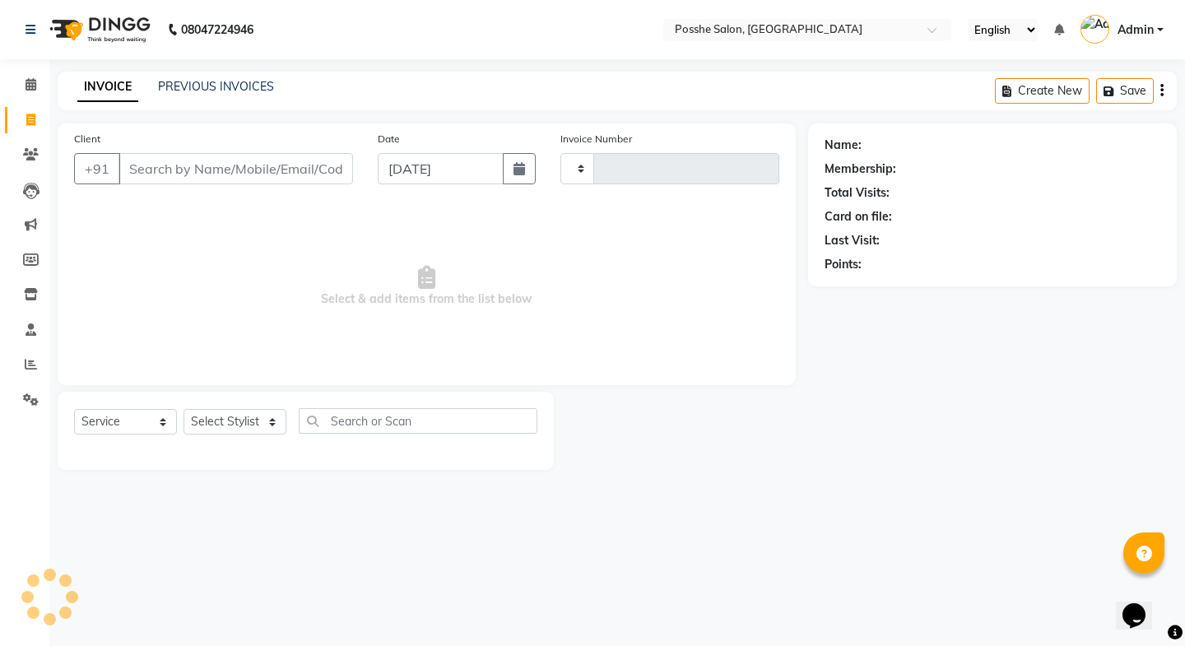
type input "2279"
select select "6052"
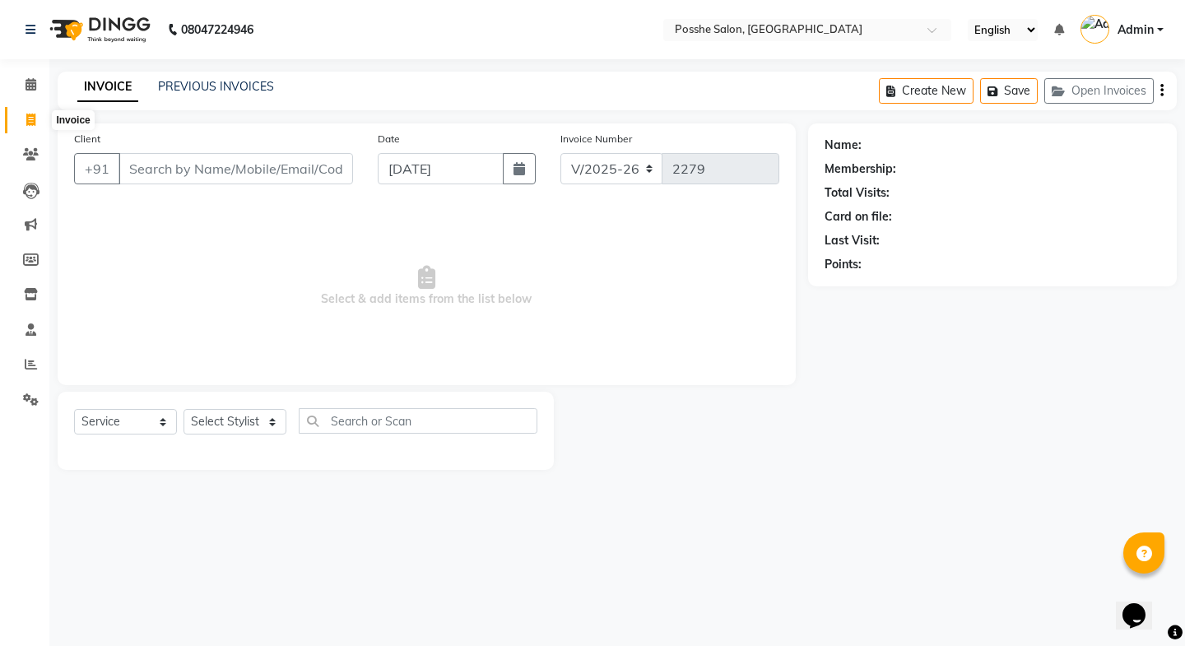
click at [29, 115] on icon at bounding box center [30, 120] width 9 height 12
select select "service"
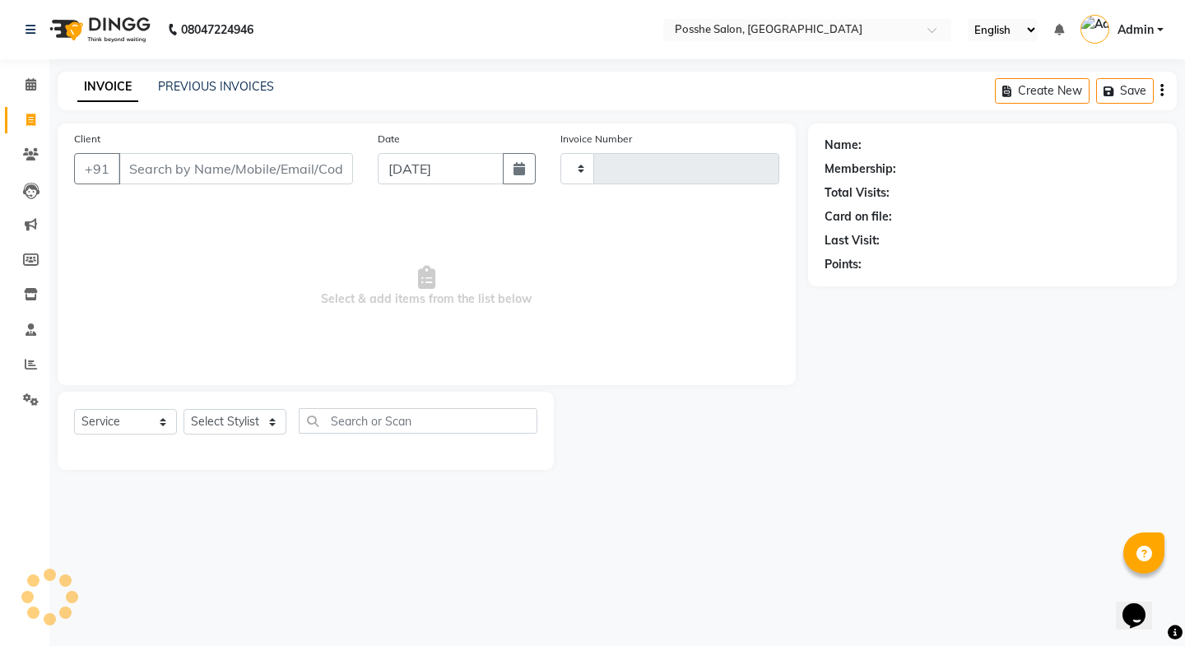
type input "2279"
select select "6052"
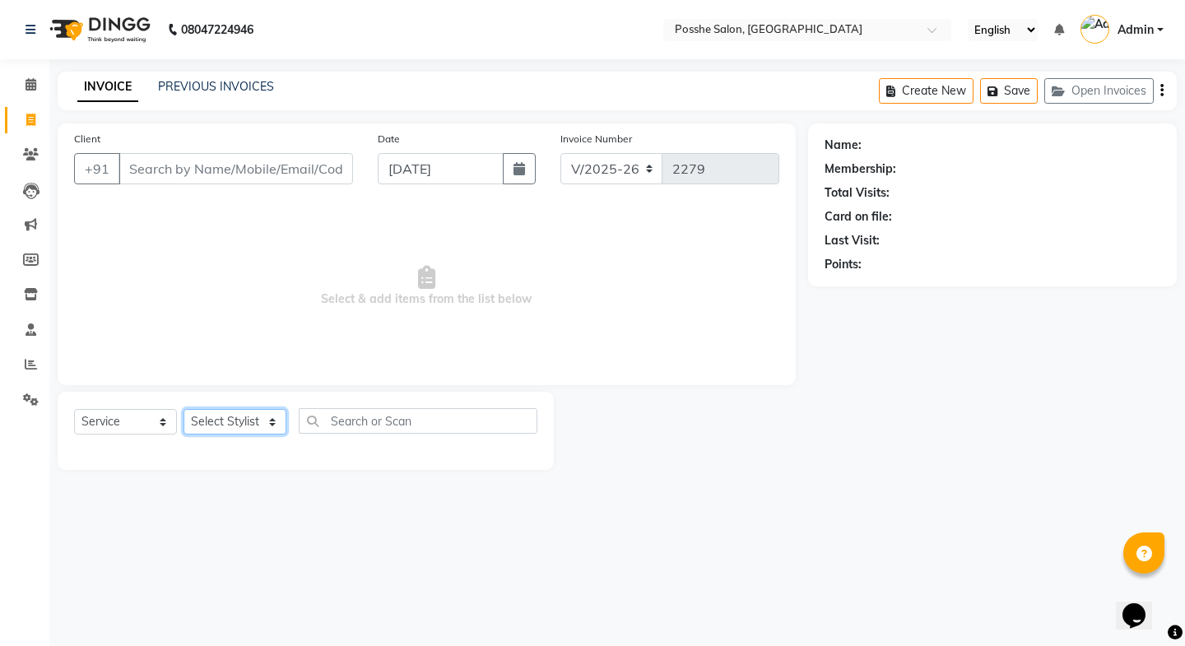
click at [244, 432] on select "Select Stylist [PERSON_NAME] Mali [PERSON_NAME] Posshe for products [PERSON_NAM…" at bounding box center [235, 422] width 103 height 26
click at [184, 409] on select "Select Stylist [PERSON_NAME] Mali [PERSON_NAME] Posshe for products [PERSON_NAM…" at bounding box center [235, 422] width 103 height 26
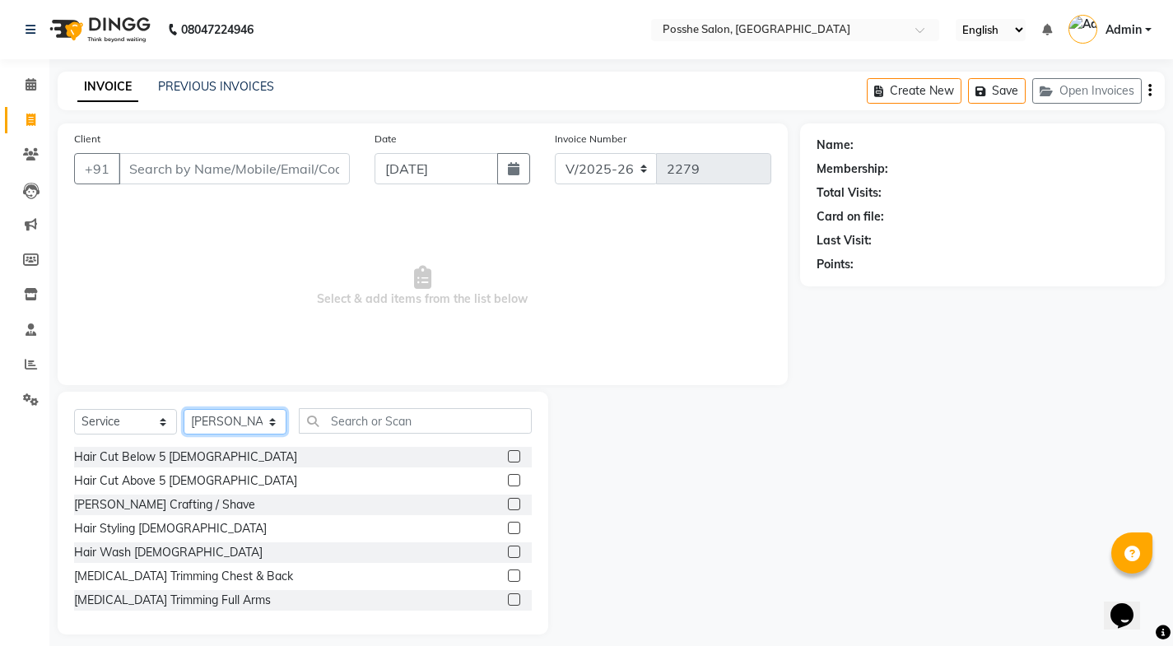
click at [225, 430] on select "Select Stylist [PERSON_NAME] Mali [PERSON_NAME] Posshe for products [PERSON_NAM…" at bounding box center [235, 422] width 103 height 26
select select "43693"
click at [184, 409] on select "Select Stylist [PERSON_NAME] Mali [PERSON_NAME] Posshe for products [PERSON_NAM…" at bounding box center [235, 422] width 103 height 26
click at [169, 184] on div "Client +91" at bounding box center [212, 163] width 300 height 67
drag, startPoint x: 169, startPoint y: 178, endPoint x: 169, endPoint y: 188, distance: 10.7
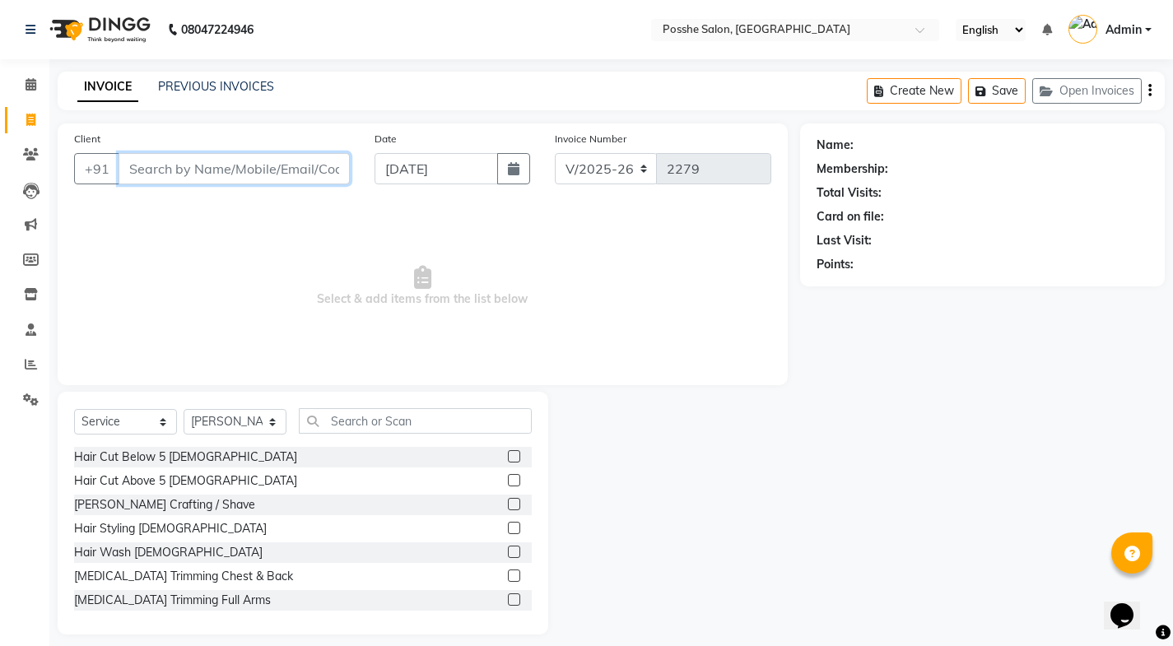
click at [169, 184] on input "Client" at bounding box center [234, 168] width 231 height 31
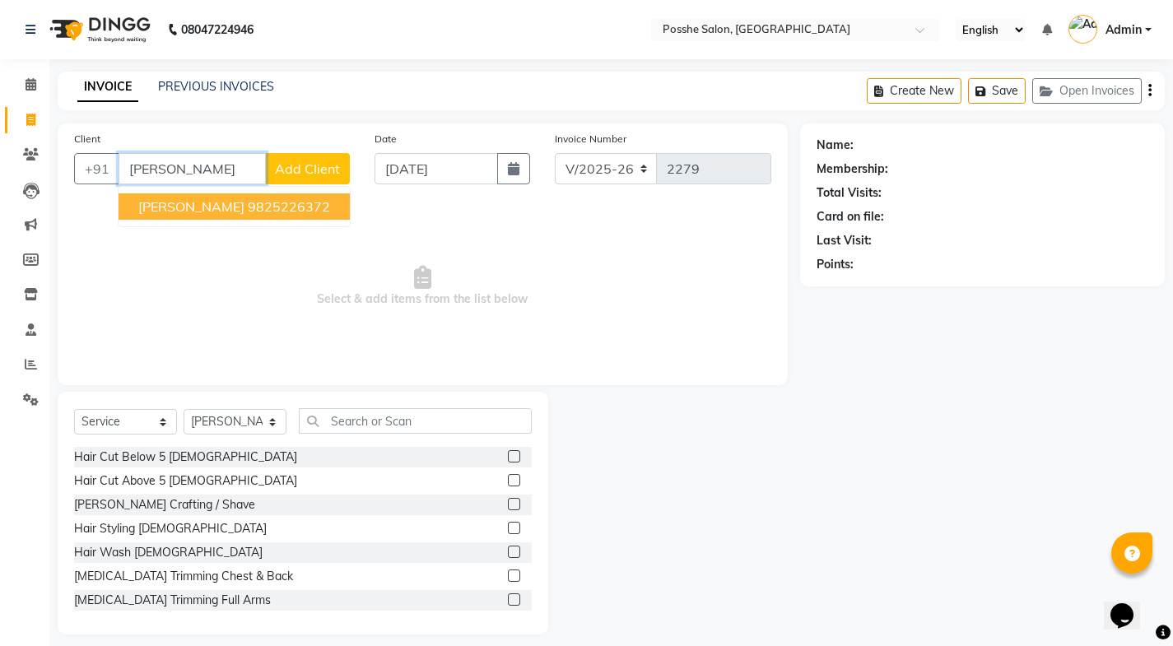
click at [254, 205] on ngb-highlight "9825226372" at bounding box center [289, 206] width 82 height 16
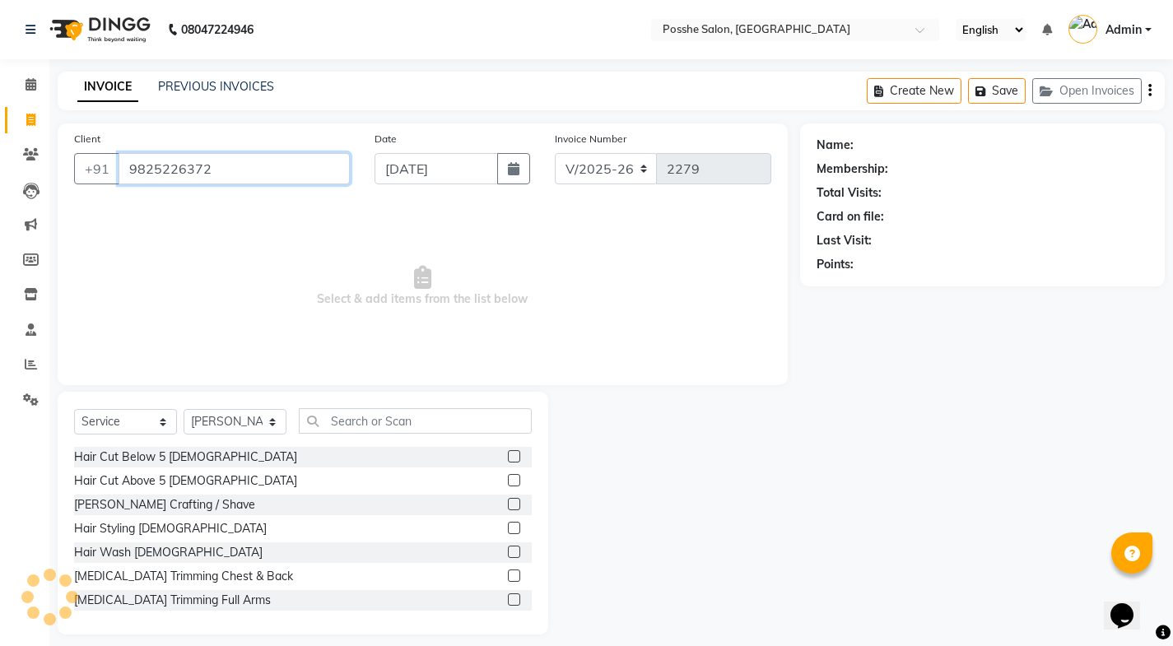
type input "9825226372"
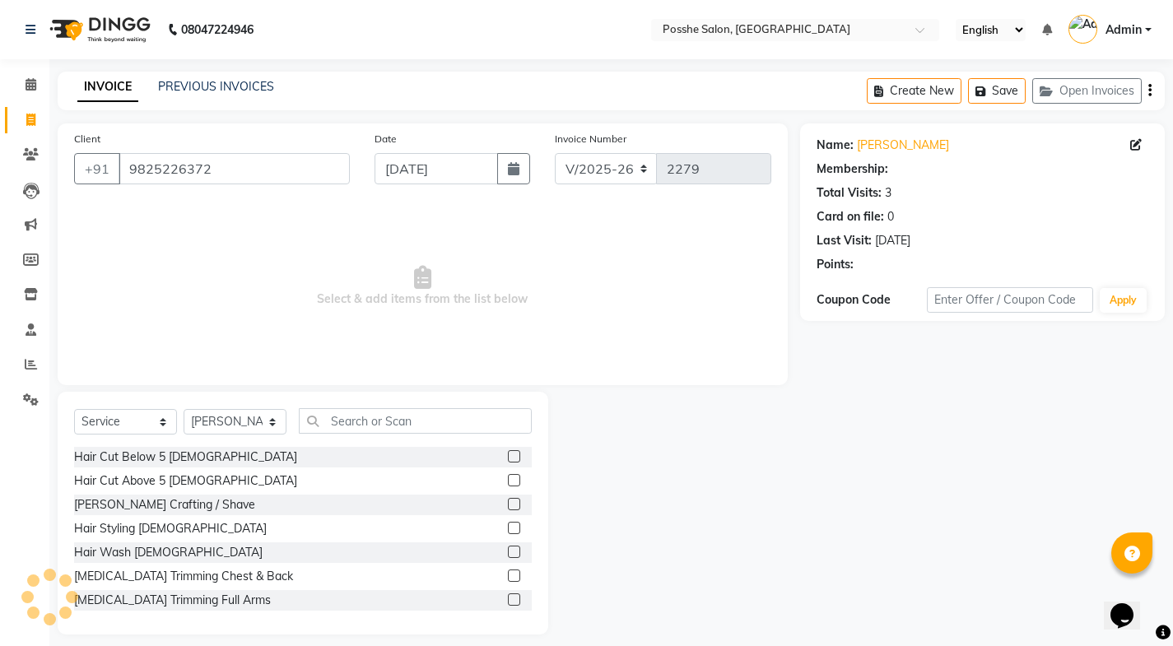
click at [356, 434] on div "Select Service Product Membership Package Voucher Prepaid Gift Card Select Styl…" at bounding box center [303, 427] width 458 height 39
click at [391, 428] on input "text" at bounding box center [415, 421] width 233 height 26
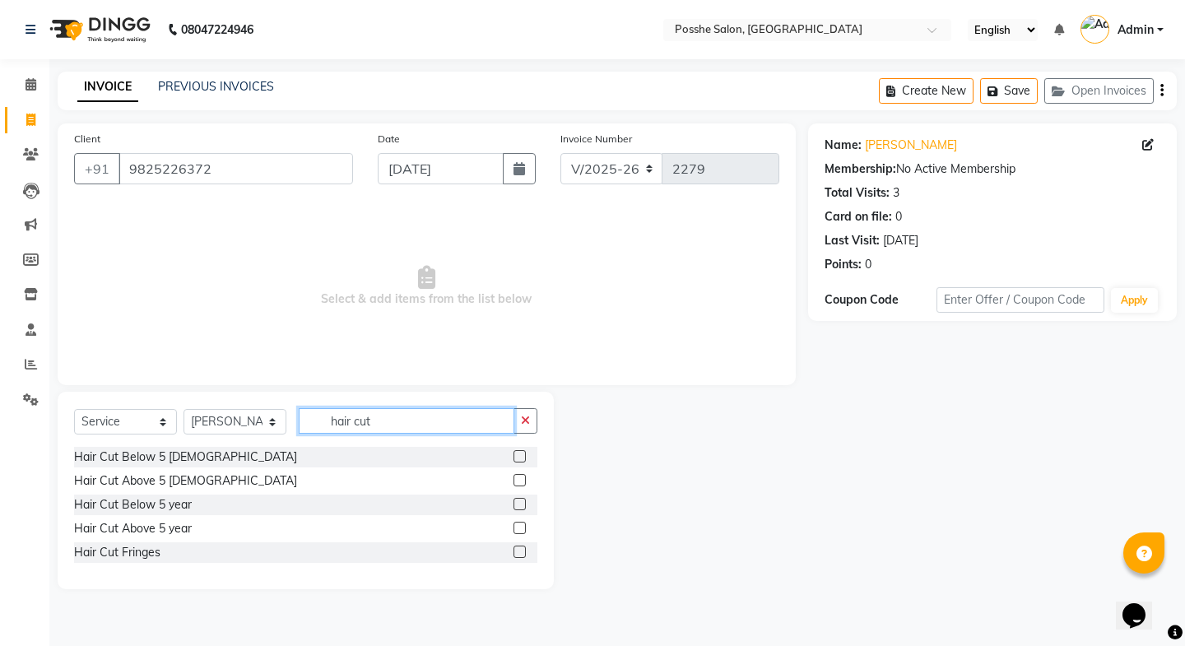
type input "hair cut"
click at [523, 524] on label at bounding box center [520, 528] width 12 height 12
click at [523, 524] on input "checkbox" at bounding box center [519, 528] width 11 height 11
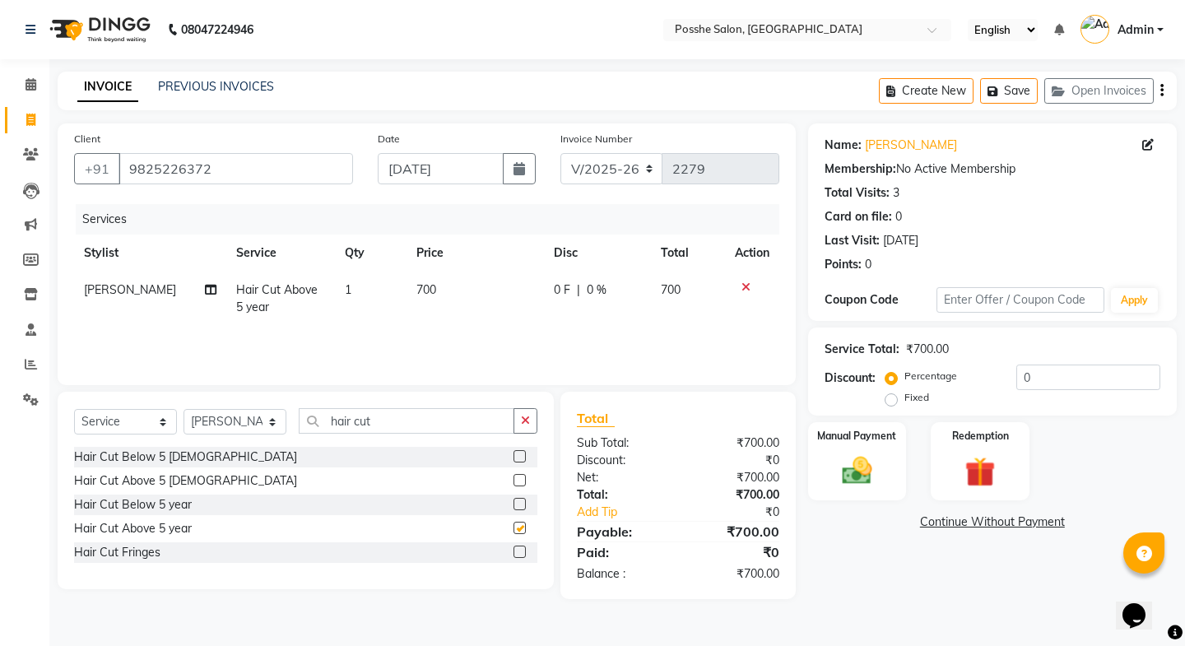
checkbox input "false"
click at [861, 479] on img at bounding box center [856, 471] width 51 height 36
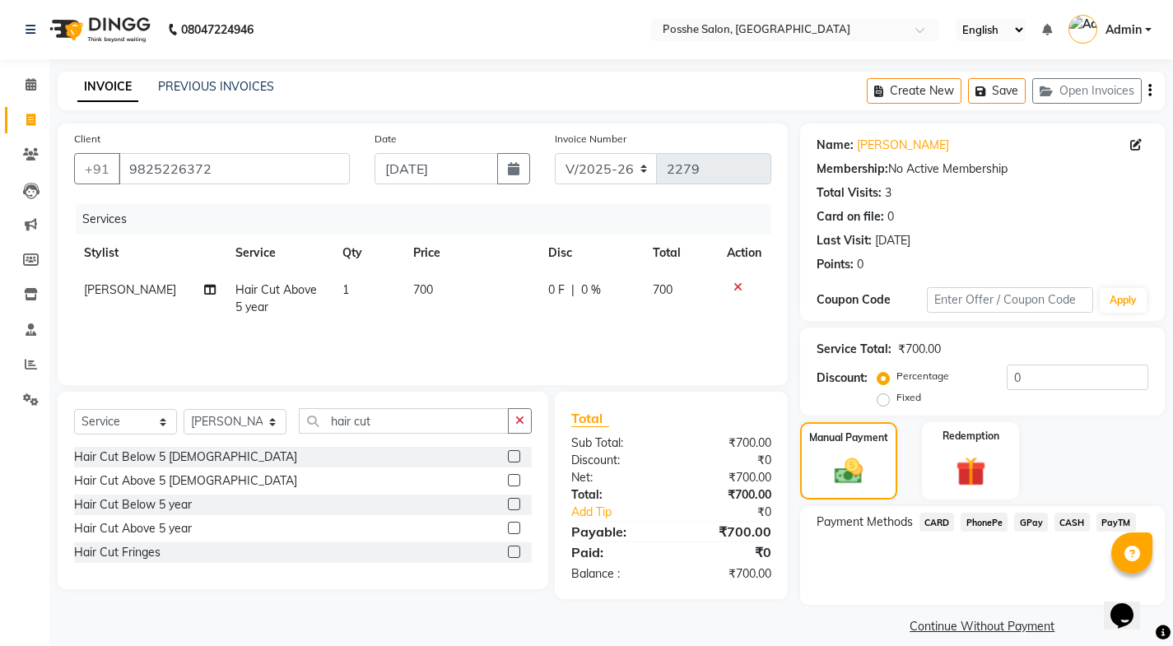
drag, startPoint x: 1069, startPoint y: 523, endPoint x: 1054, endPoint y: 537, distance: 20.4
click at [1068, 523] on span "CASH" at bounding box center [1071, 522] width 35 height 19
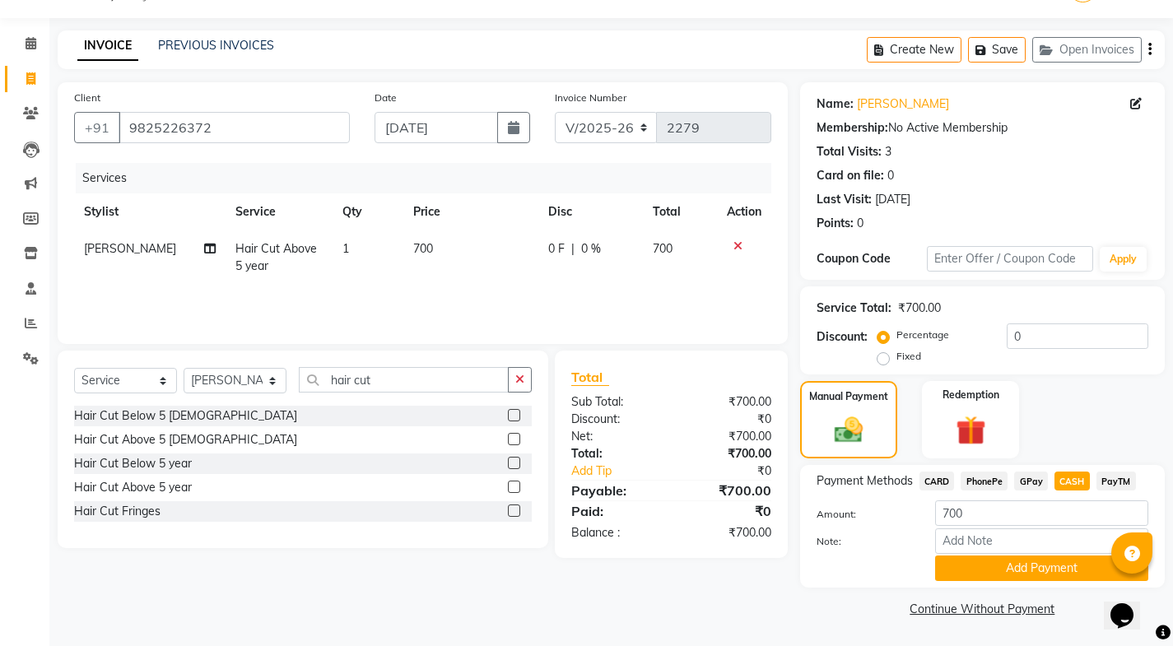
click at [1019, 575] on button "Add Payment" at bounding box center [1041, 569] width 213 height 26
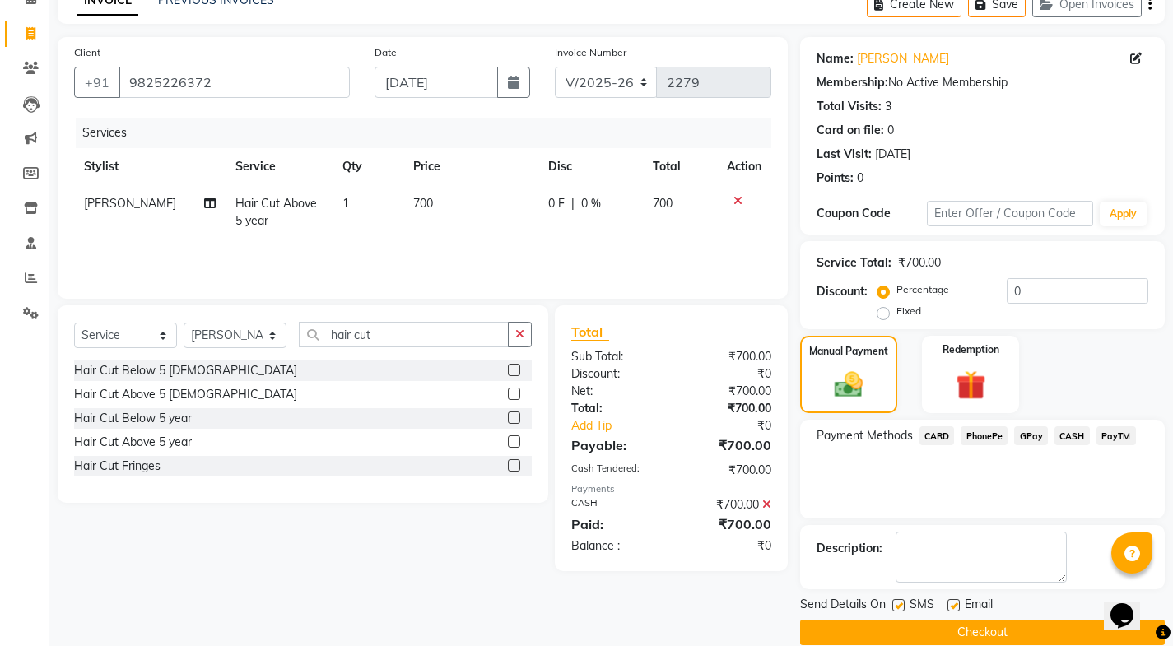
scroll to position [110, 0]
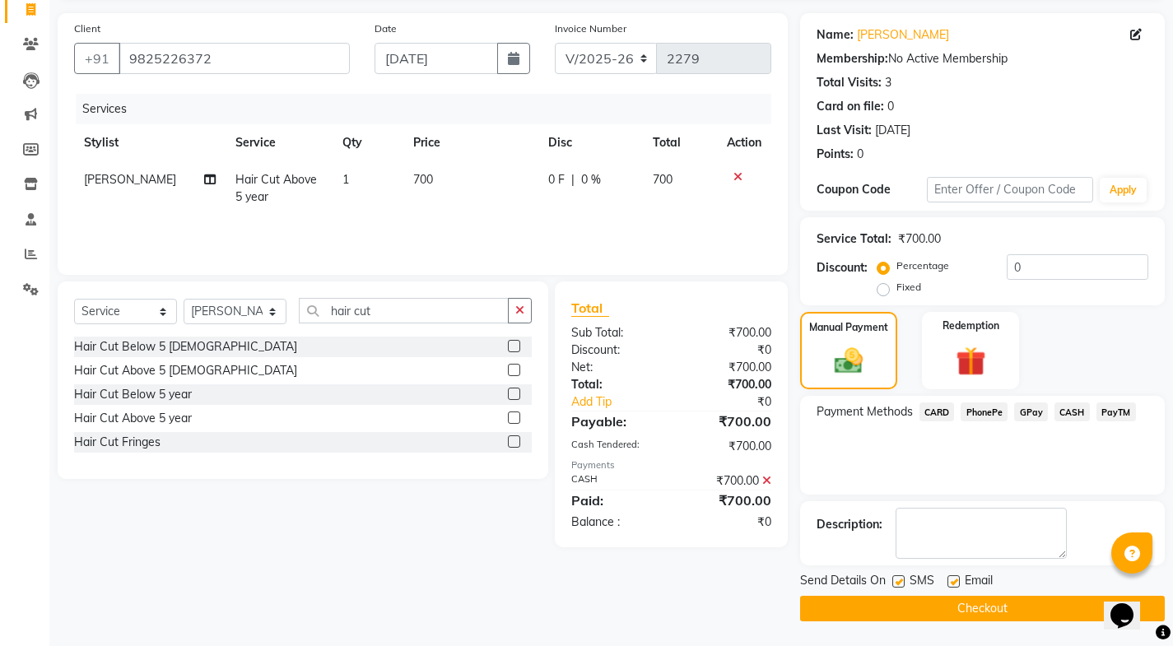
drag, startPoint x: 956, startPoint y: 582, endPoint x: 937, endPoint y: 581, distance: 18.1
click at [955, 581] on label at bounding box center [953, 581] width 12 height 12
click at [955, 581] on input "checkbox" at bounding box center [952, 582] width 11 height 11
checkbox input "false"
click at [902, 582] on label at bounding box center [898, 581] width 12 height 12
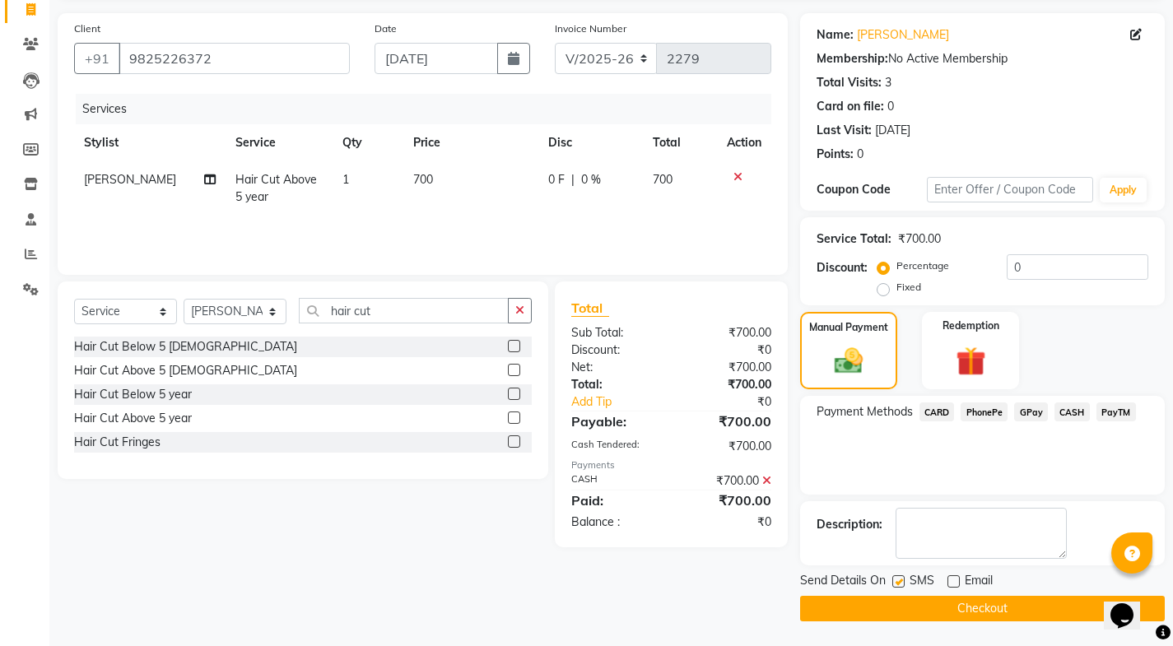
click at [902, 582] on input "checkbox" at bounding box center [897, 582] width 11 height 11
checkbox input "false"
click at [902, 602] on button "Checkout" at bounding box center [982, 609] width 365 height 26
